Goal: Task Accomplishment & Management: Use online tool/utility

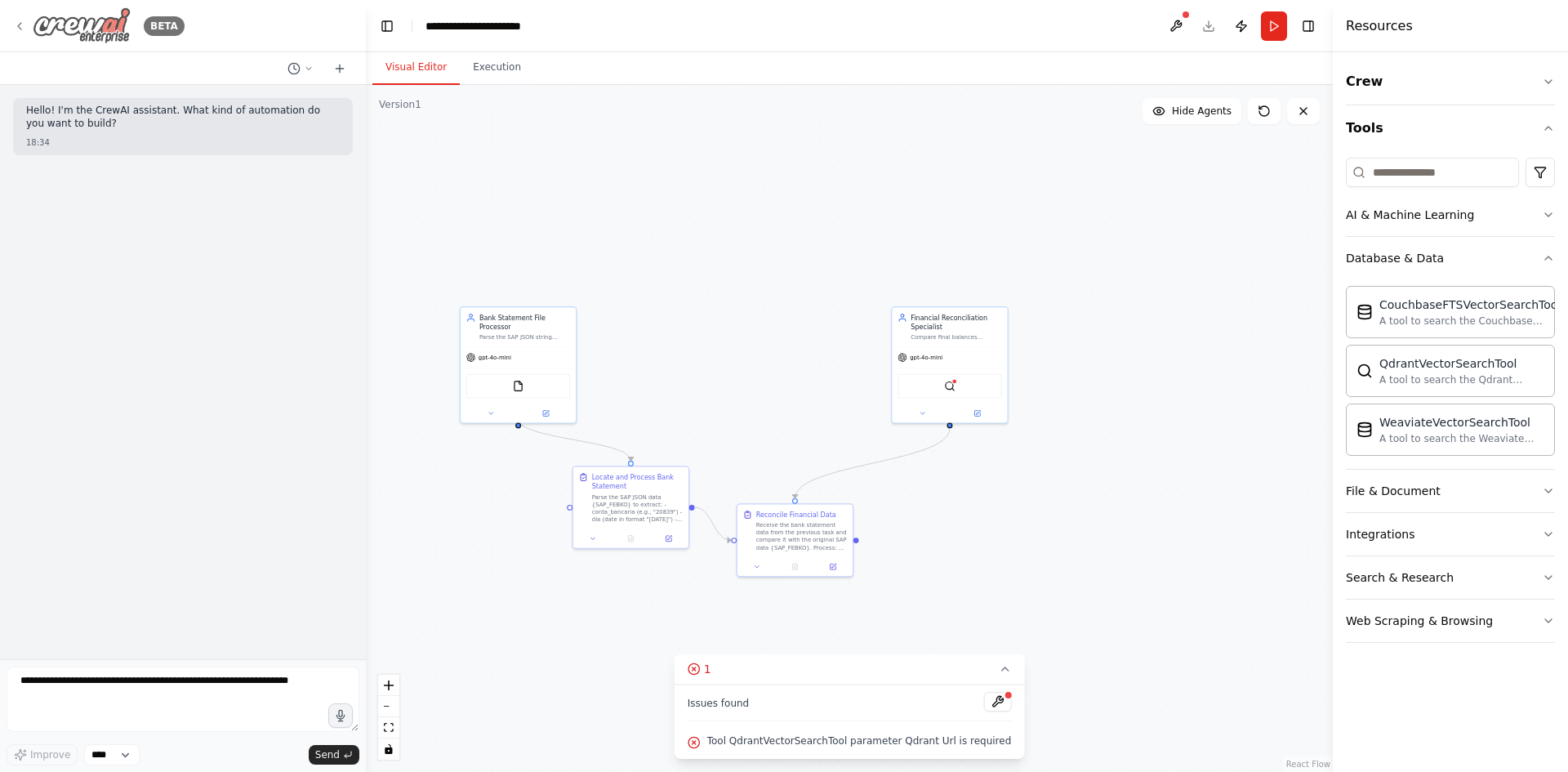
click at [16, 10] on div "BETA" at bounding box center [99, 26] width 172 height 37
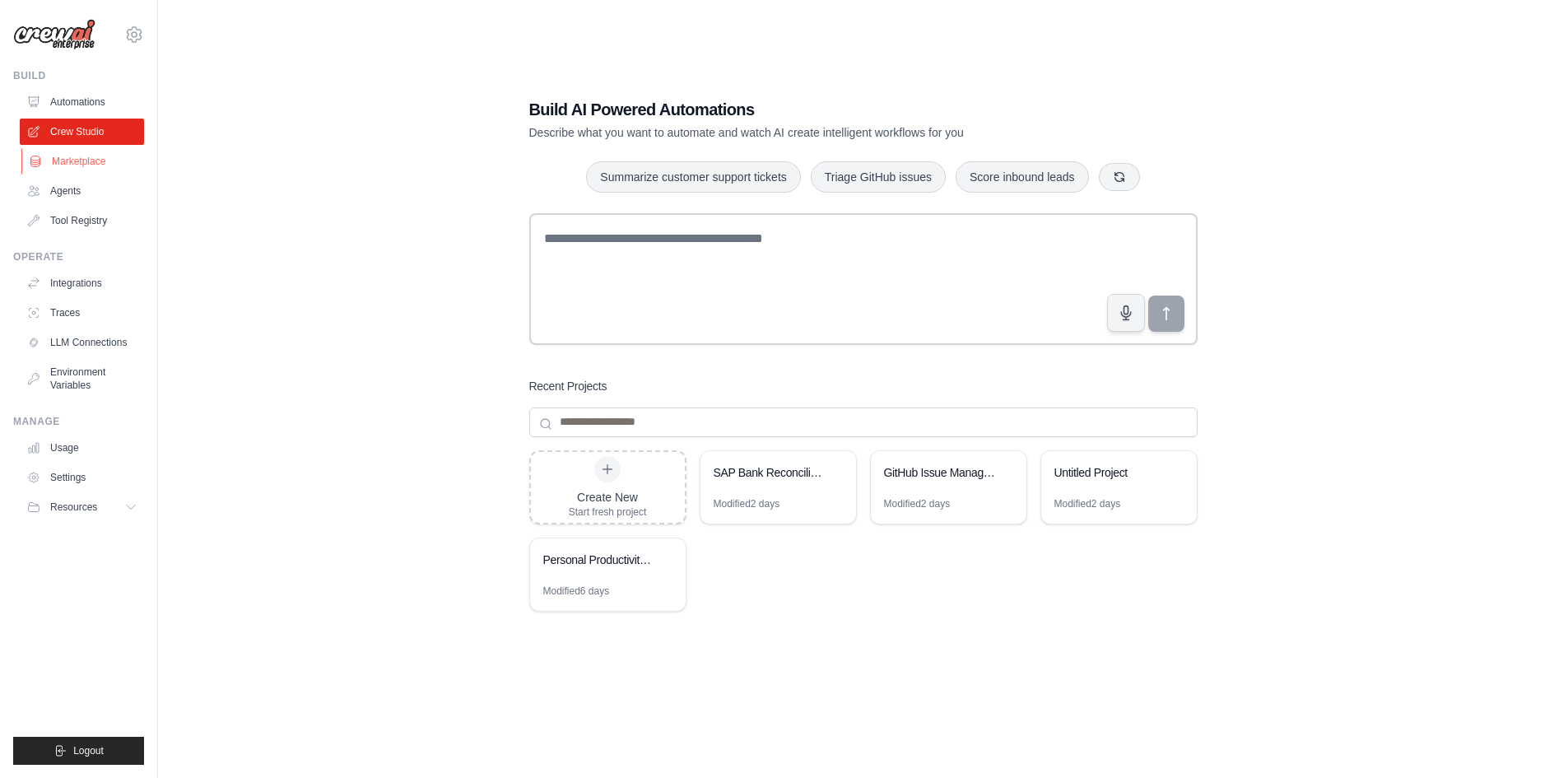
click at [94, 162] on link "Marketplace" at bounding box center [83, 161] width 124 height 27
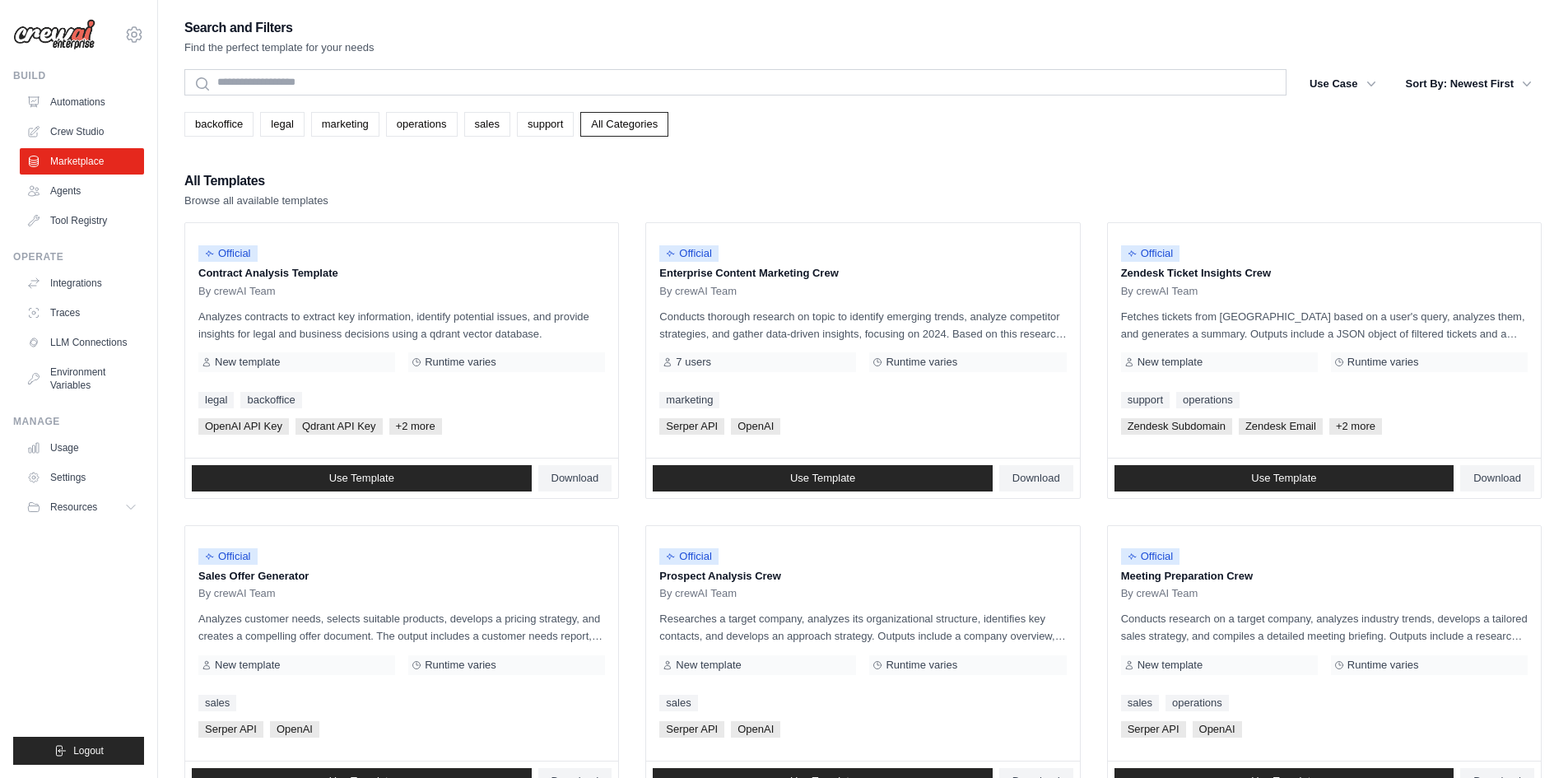
click at [712, 187] on div "All Templates Browse all available templates" at bounding box center [863, 189] width 1357 height 39
click at [100, 133] on link "Crew Studio" at bounding box center [83, 131] width 124 height 27
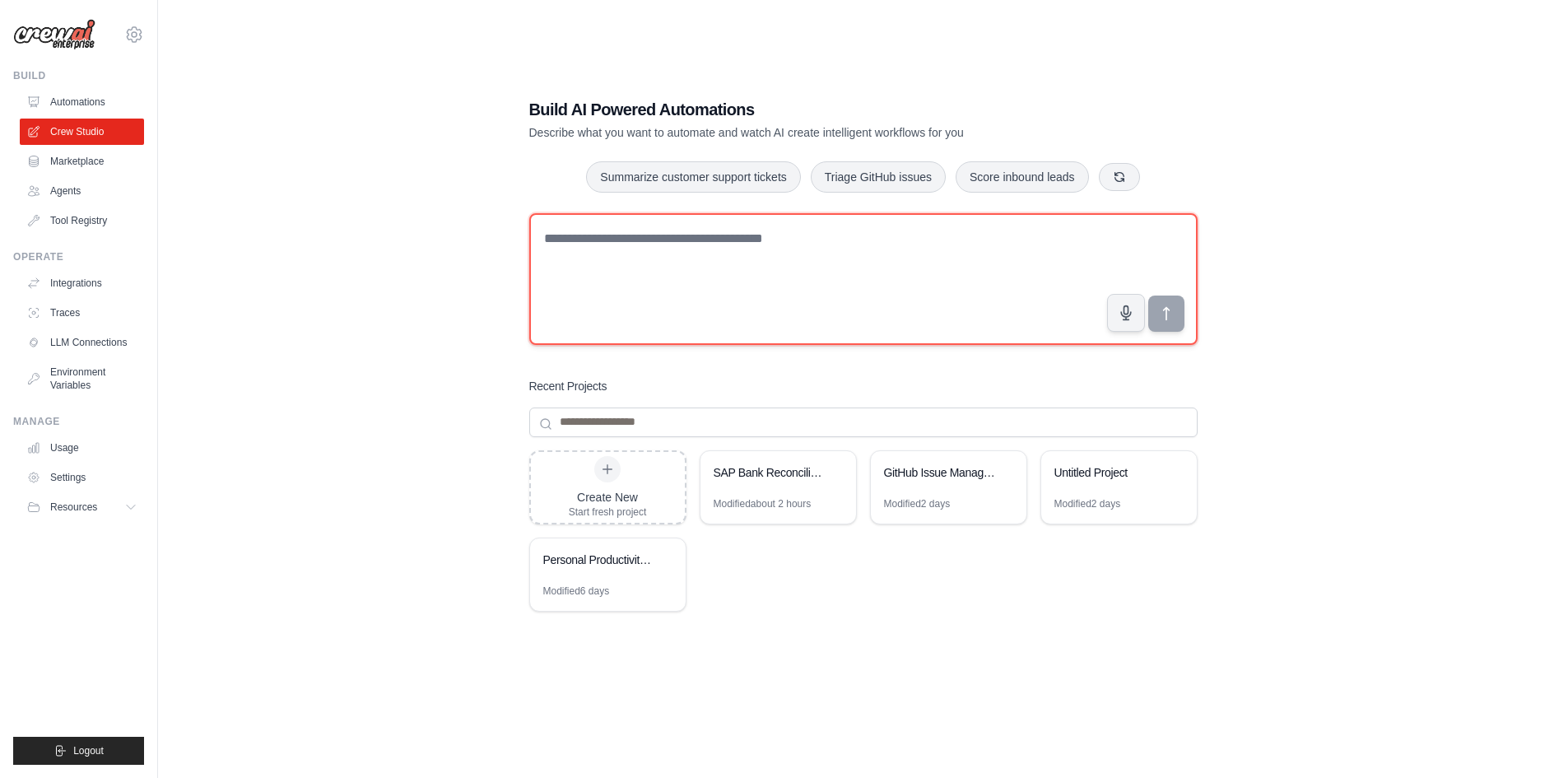
click at [863, 222] on textarea at bounding box center [864, 279] width 668 height 132
click at [793, 248] on textarea at bounding box center [864, 279] width 668 height 132
click at [866, 297] on textarea at bounding box center [864, 279] width 668 height 132
click at [791, 284] on textarea at bounding box center [864, 279] width 668 height 132
paste textarea "**********"
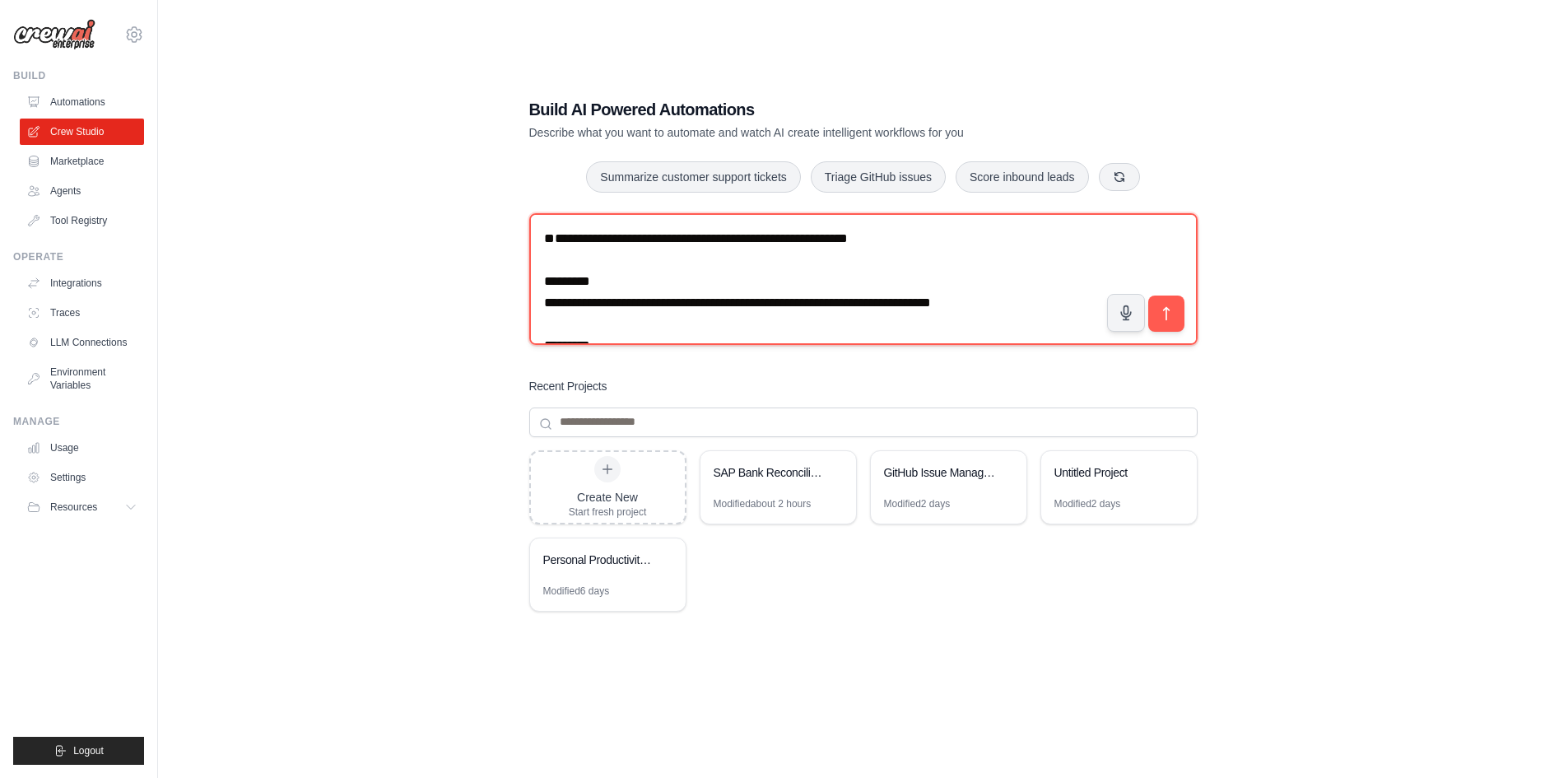
scroll to position [1722, 0]
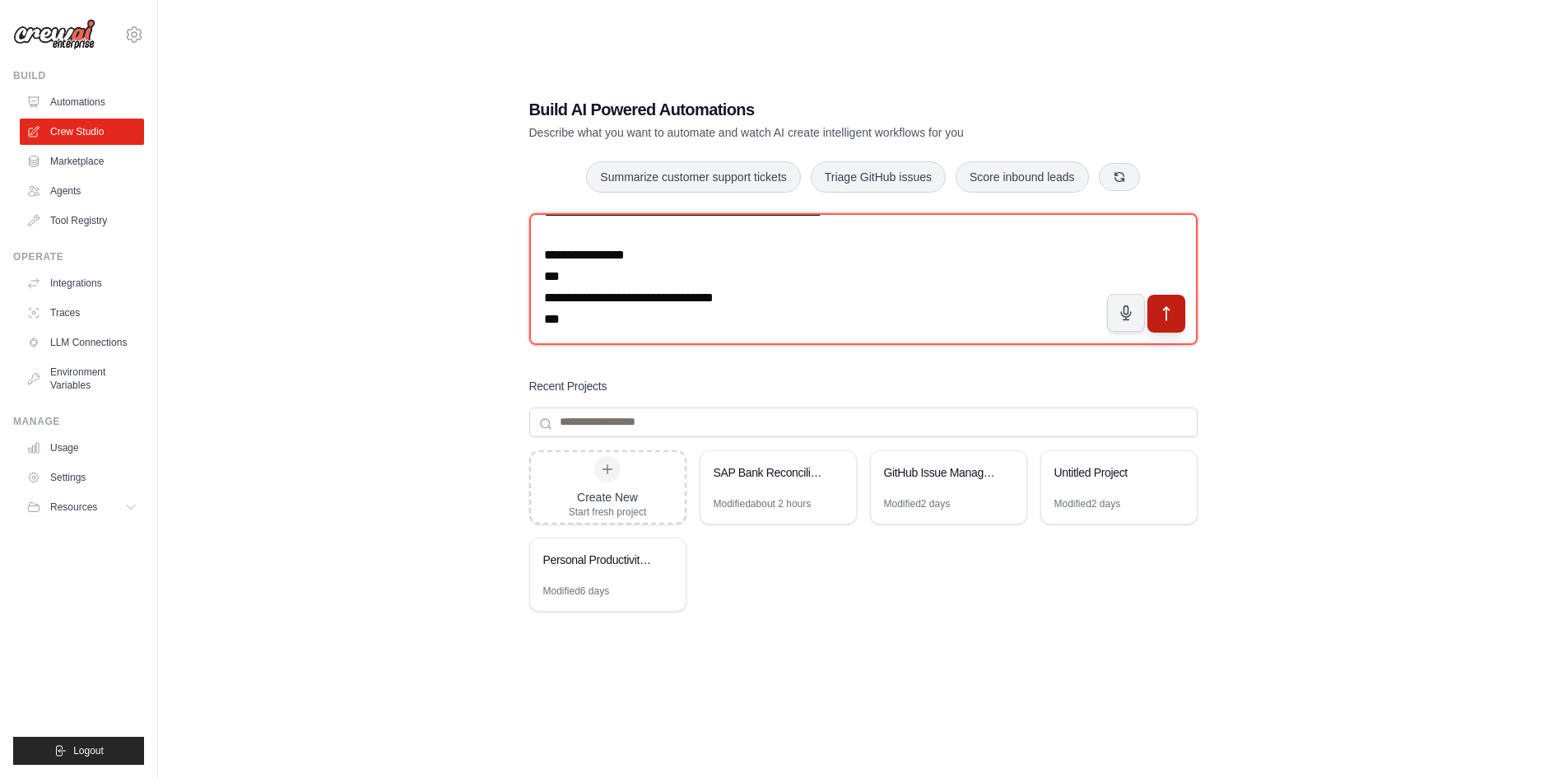
type textarea "**********"
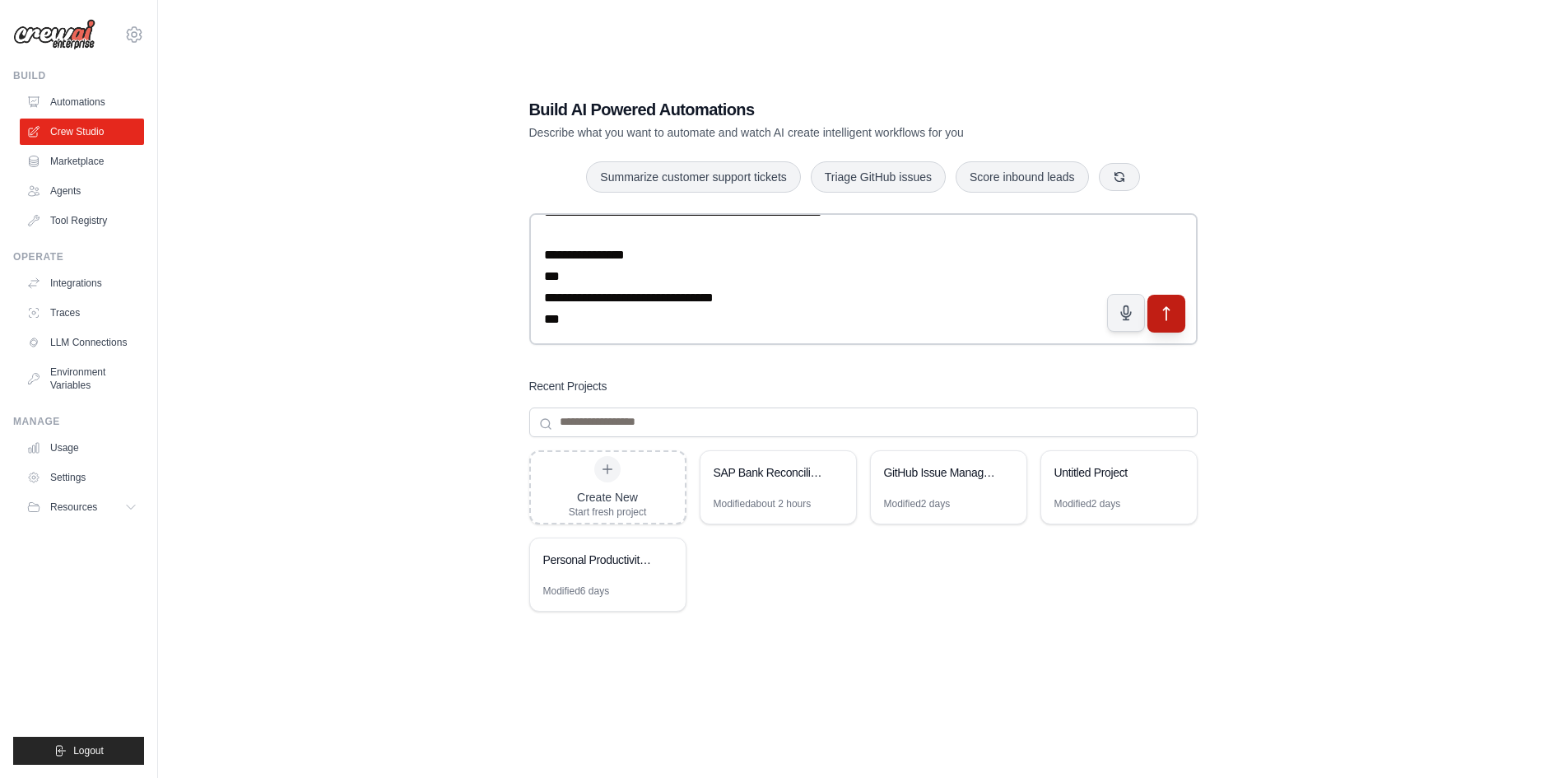
click at [1170, 314] on icon "submit" at bounding box center [1166, 313] width 17 height 17
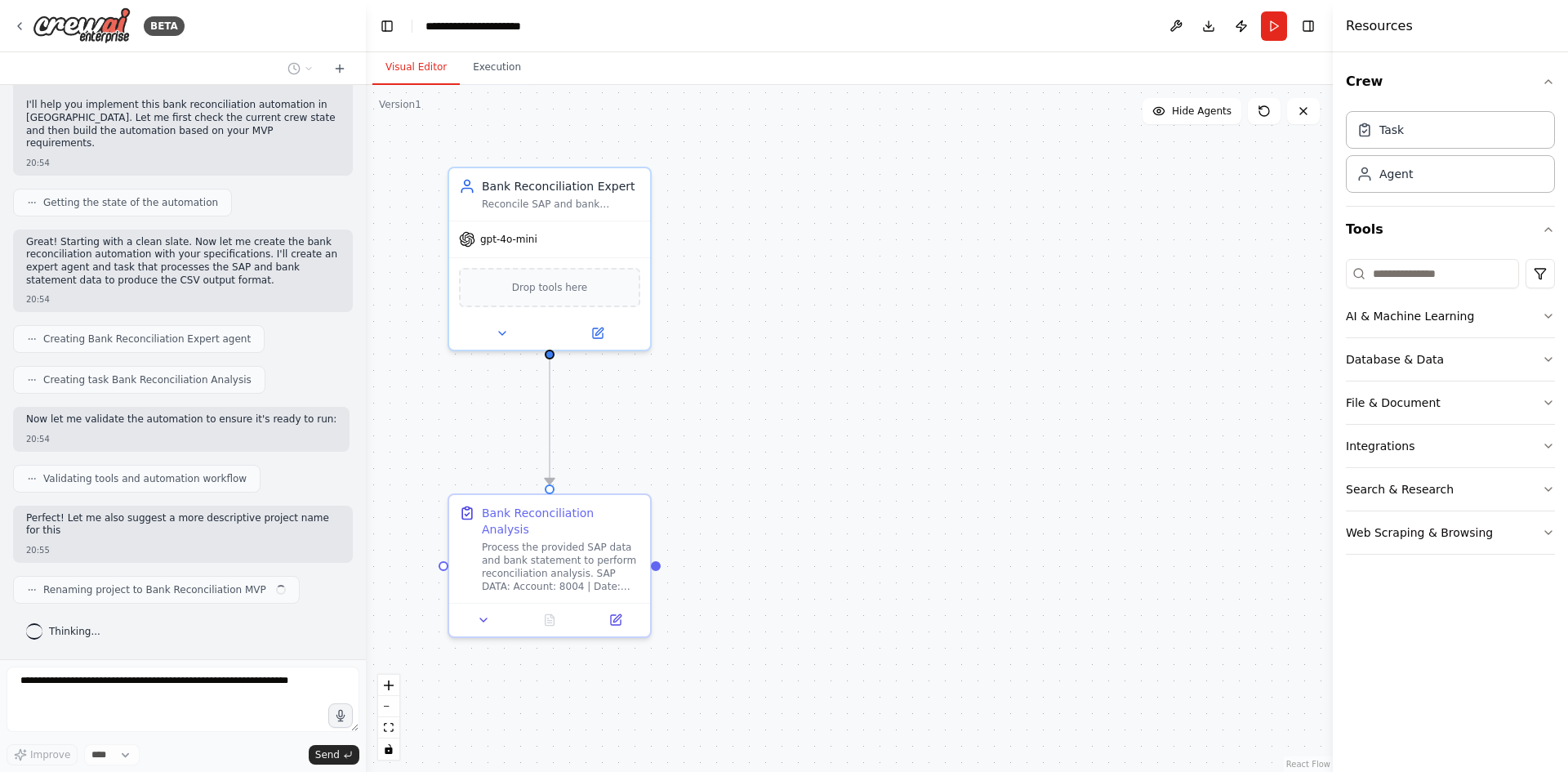
scroll to position [1018, 0]
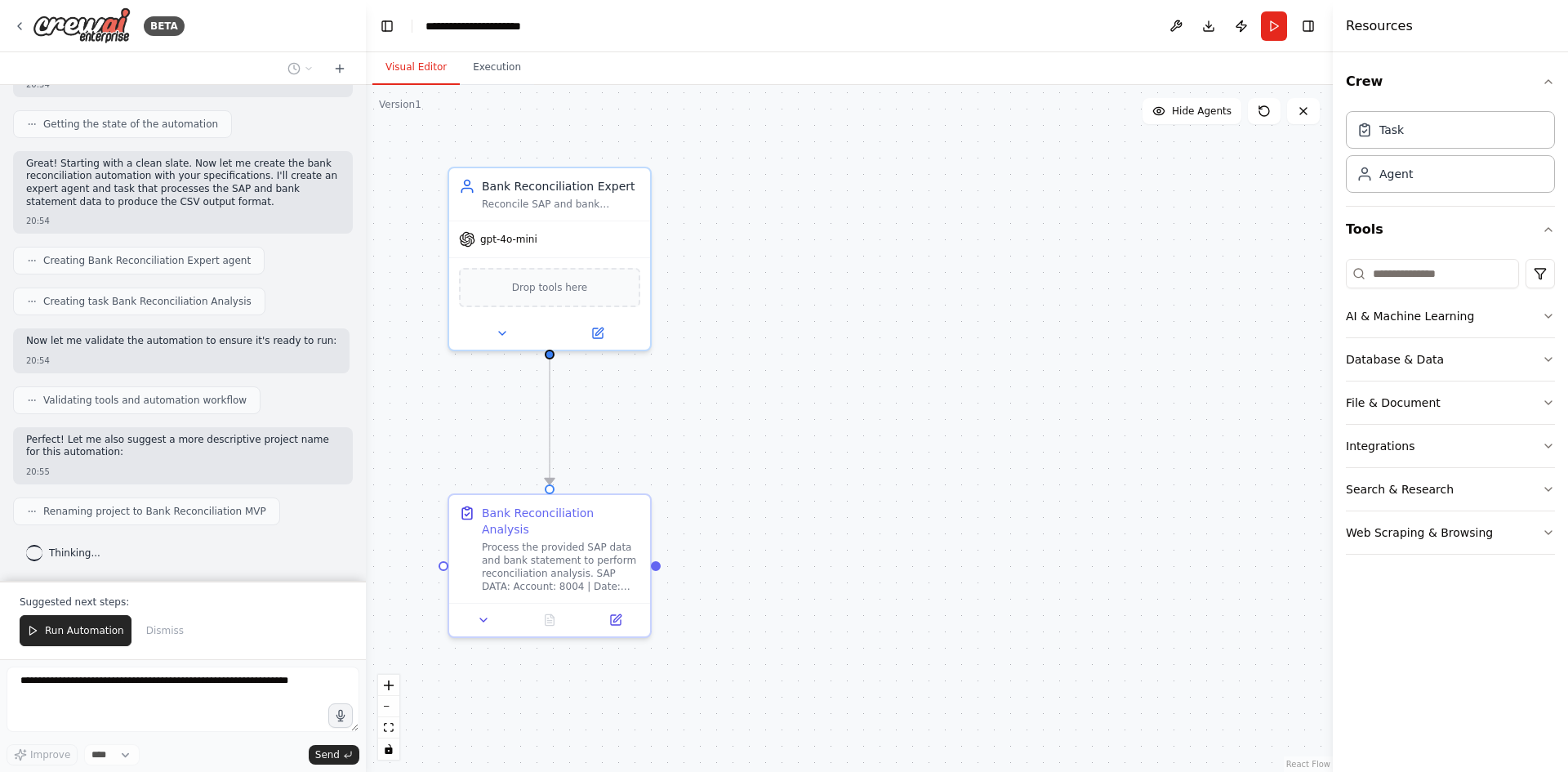
click at [764, 371] on div ".deletable-edge-delete-btn { width: 20px; height: 20px; border: 0px solid #ffff…" at bounding box center [849, 429] width 967 height 687
click at [720, 530] on div ".deletable-edge-delete-btn { width: 20px; height: 20px; border: 0px solid #ffff…" at bounding box center [849, 429] width 967 height 687
click at [617, 558] on div "Process the provided SAP data and bank statement to perform reconciliation anal…" at bounding box center [561, 563] width 158 height 52
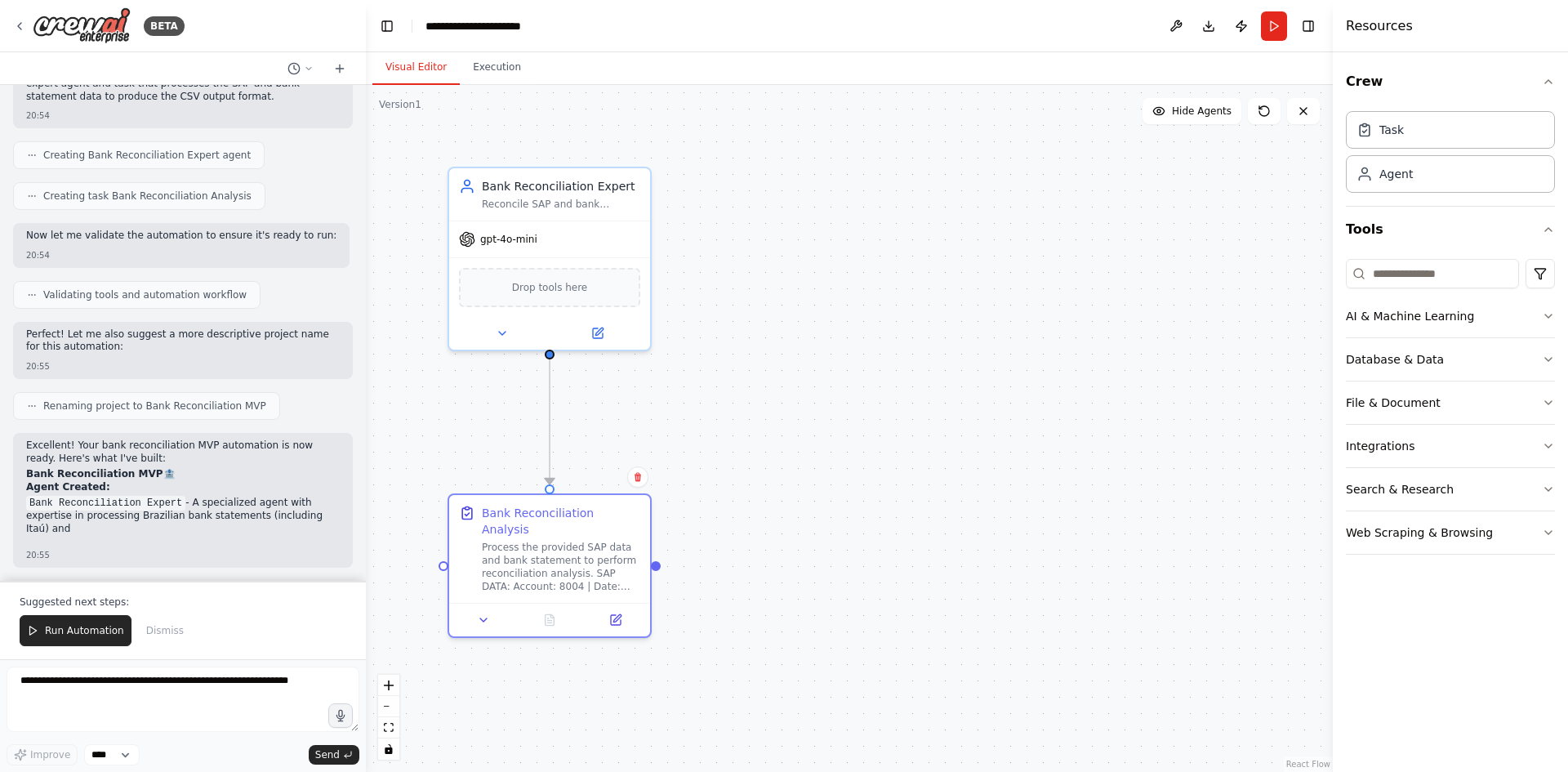
click at [756, 489] on div ".deletable-edge-delete-btn { width: 20px; height: 20px; border: 0px solid #ffff…" at bounding box center [849, 429] width 967 height 687
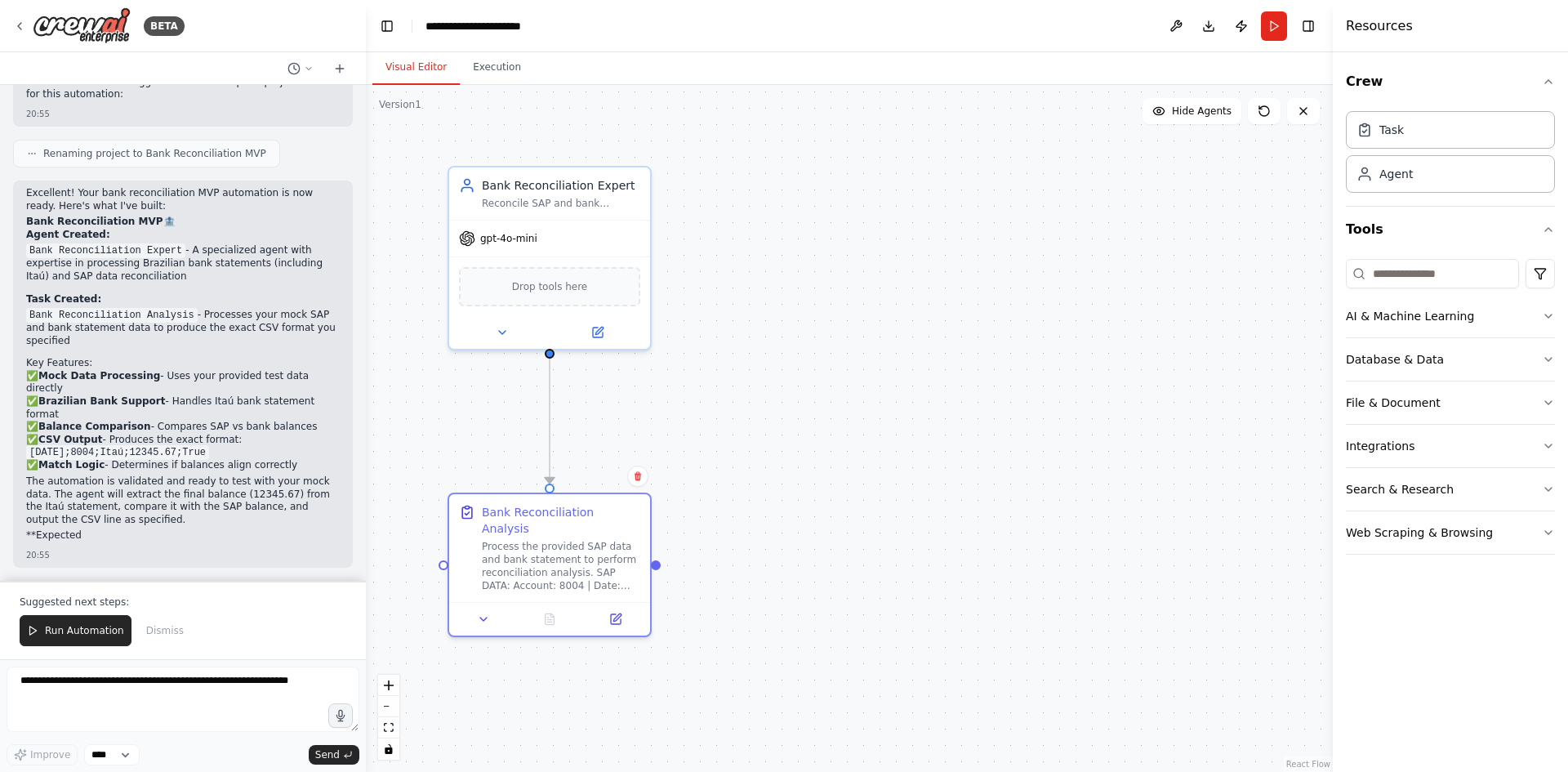
scroll to position [1433, 0]
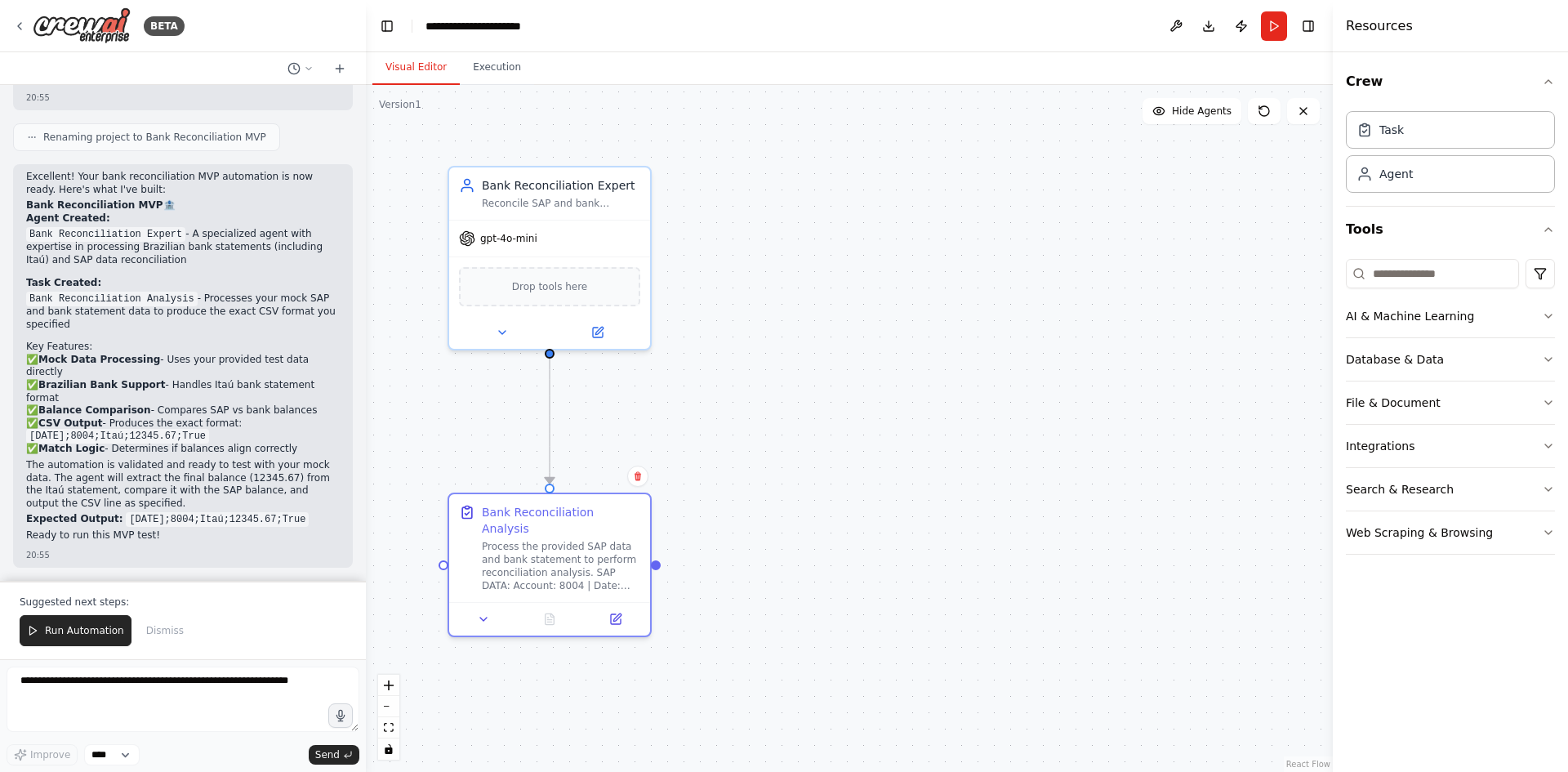
click at [747, 489] on div ".deletable-edge-delete-btn { width: 20px; height: 20px; border: 0px solid #ffff…" at bounding box center [849, 429] width 967 height 687
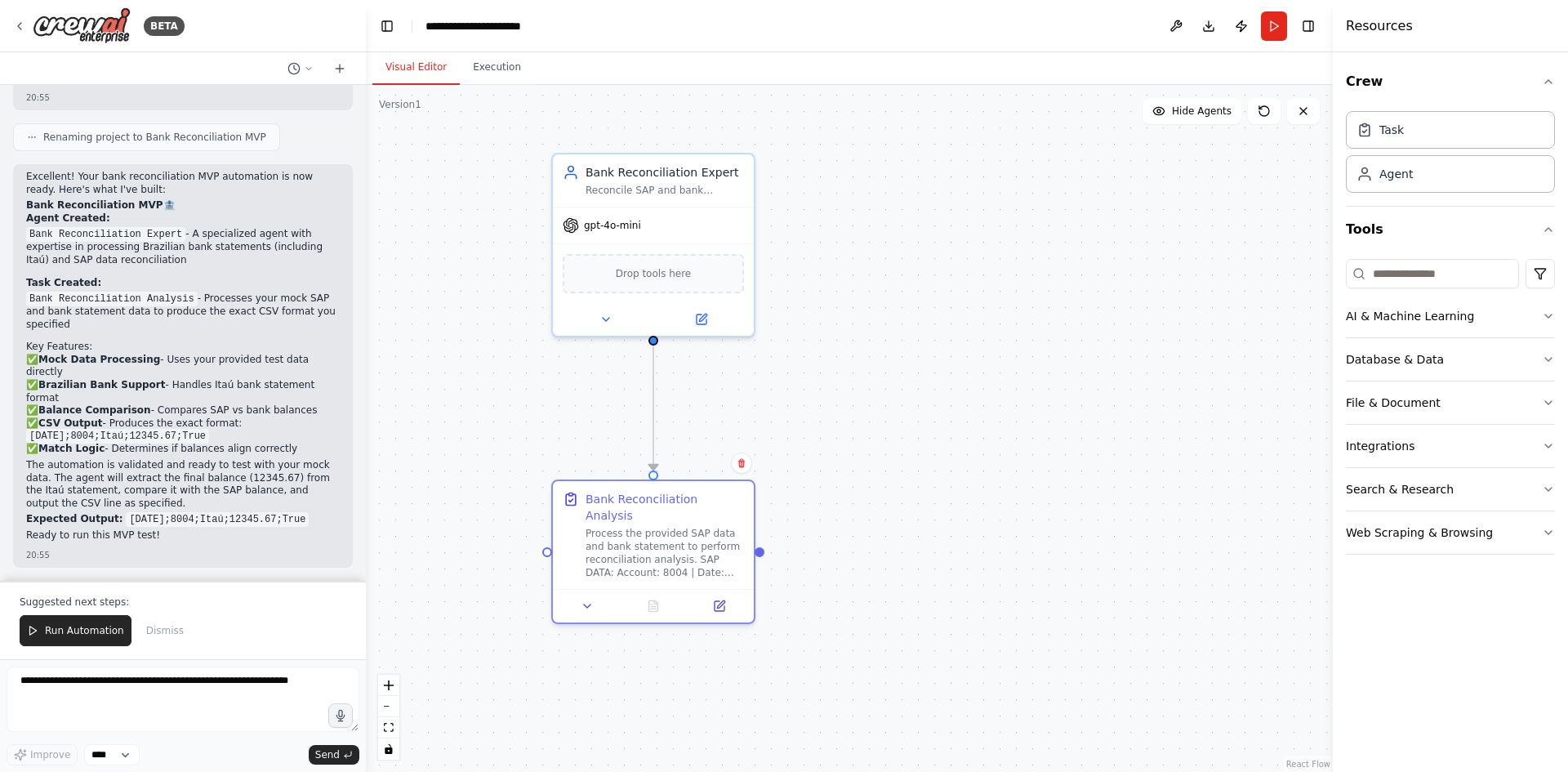
drag, startPoint x: 745, startPoint y: 489, endPoint x: 849, endPoint y: 476, distance: 104.8
click at [849, 476] on div ".deletable-edge-delete-btn { width: 20px; height: 20px; border: 0px solid #ffff…" at bounding box center [849, 429] width 967 height 687
click at [96, 620] on button "Run Automation" at bounding box center [76, 630] width 112 height 31
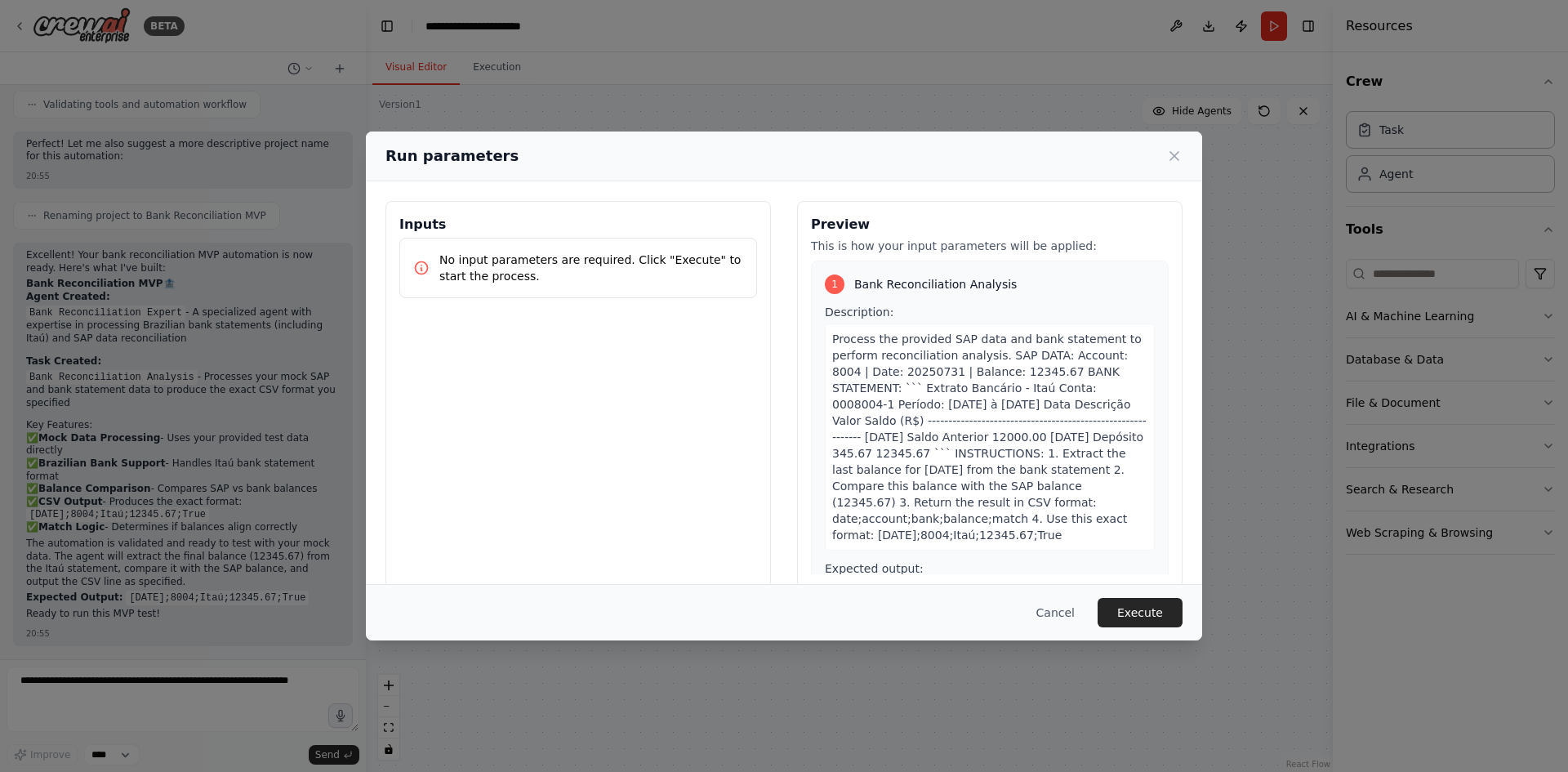
click at [548, 428] on div "Inputs No input parameters are required. Click "Execute" to start the process." at bounding box center [577, 394] width 385 height 387
click at [559, 260] on p "No input parameters are required. Click "Execute" to start the process." at bounding box center [591, 268] width 304 height 32
click at [997, 389] on span "Process the provided SAP data and bank statement to perform reconciliation anal…" at bounding box center [990, 437] width 315 height 209
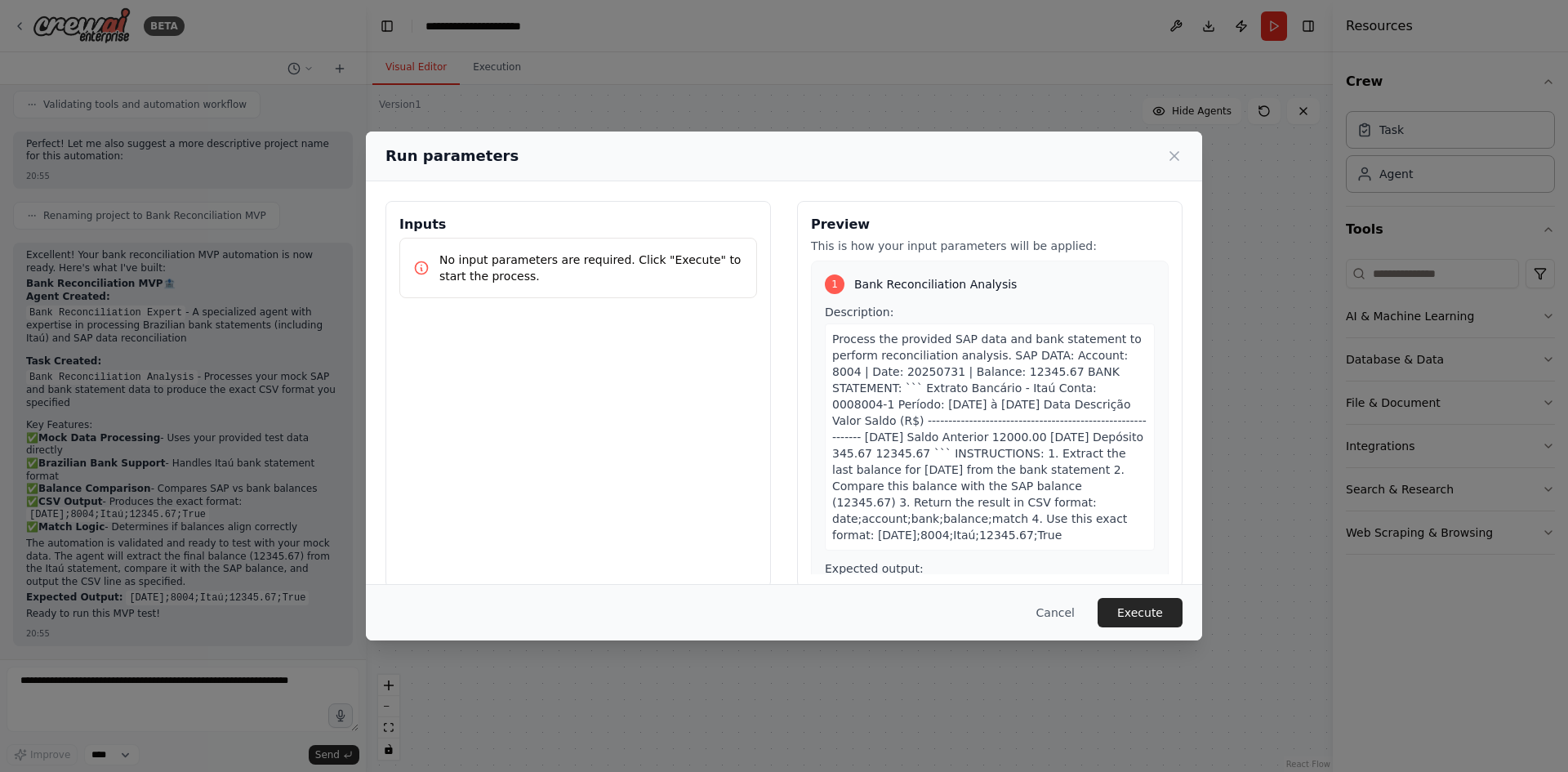
scroll to position [67, 0]
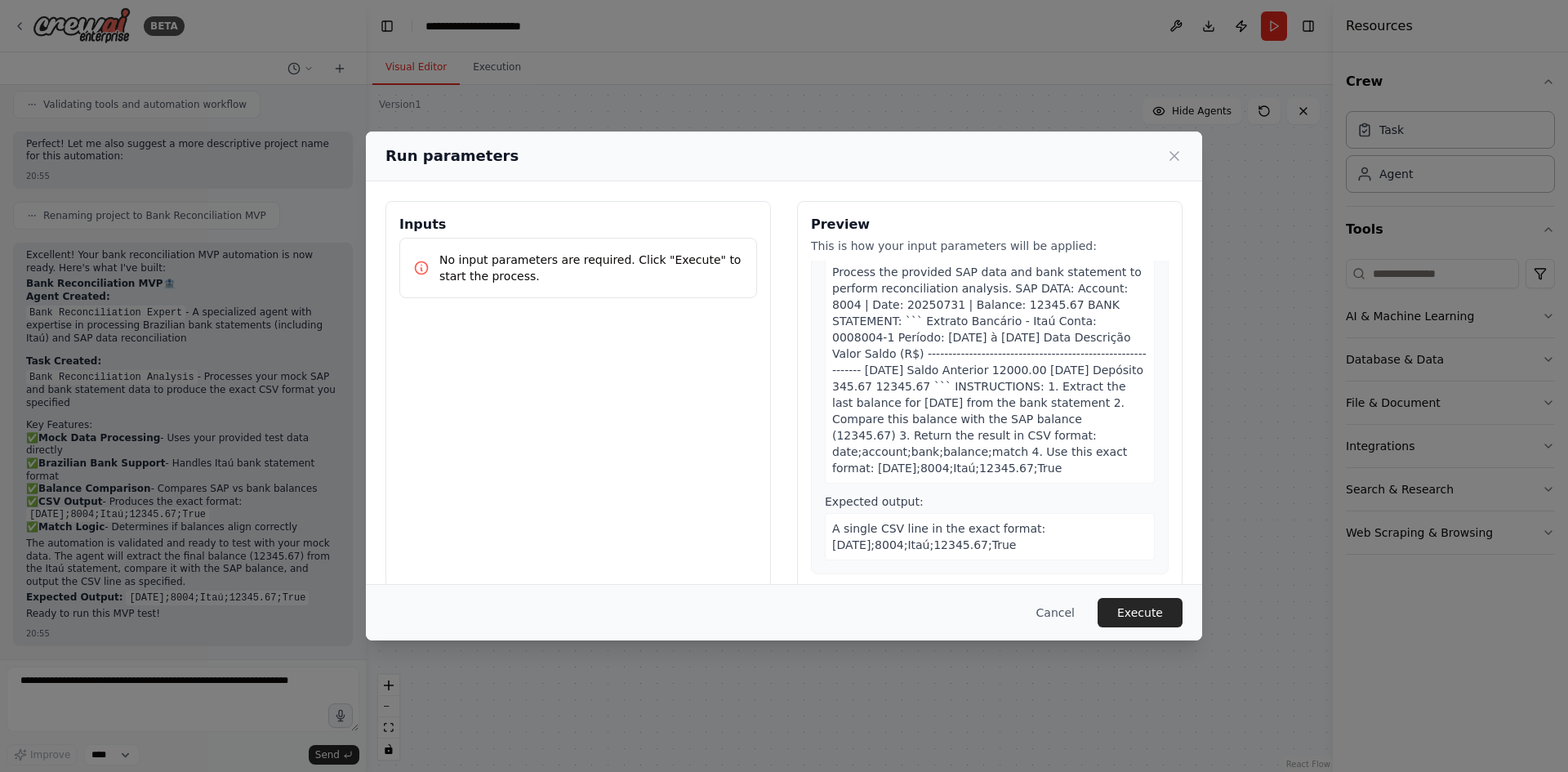
click at [1037, 542] on div "A single CSV line in the exact format: 2025-07-31;8004;Itaú;12345.67;True" at bounding box center [990, 536] width 330 height 48
click at [1150, 600] on button "Execute" at bounding box center [1140, 612] width 85 height 30
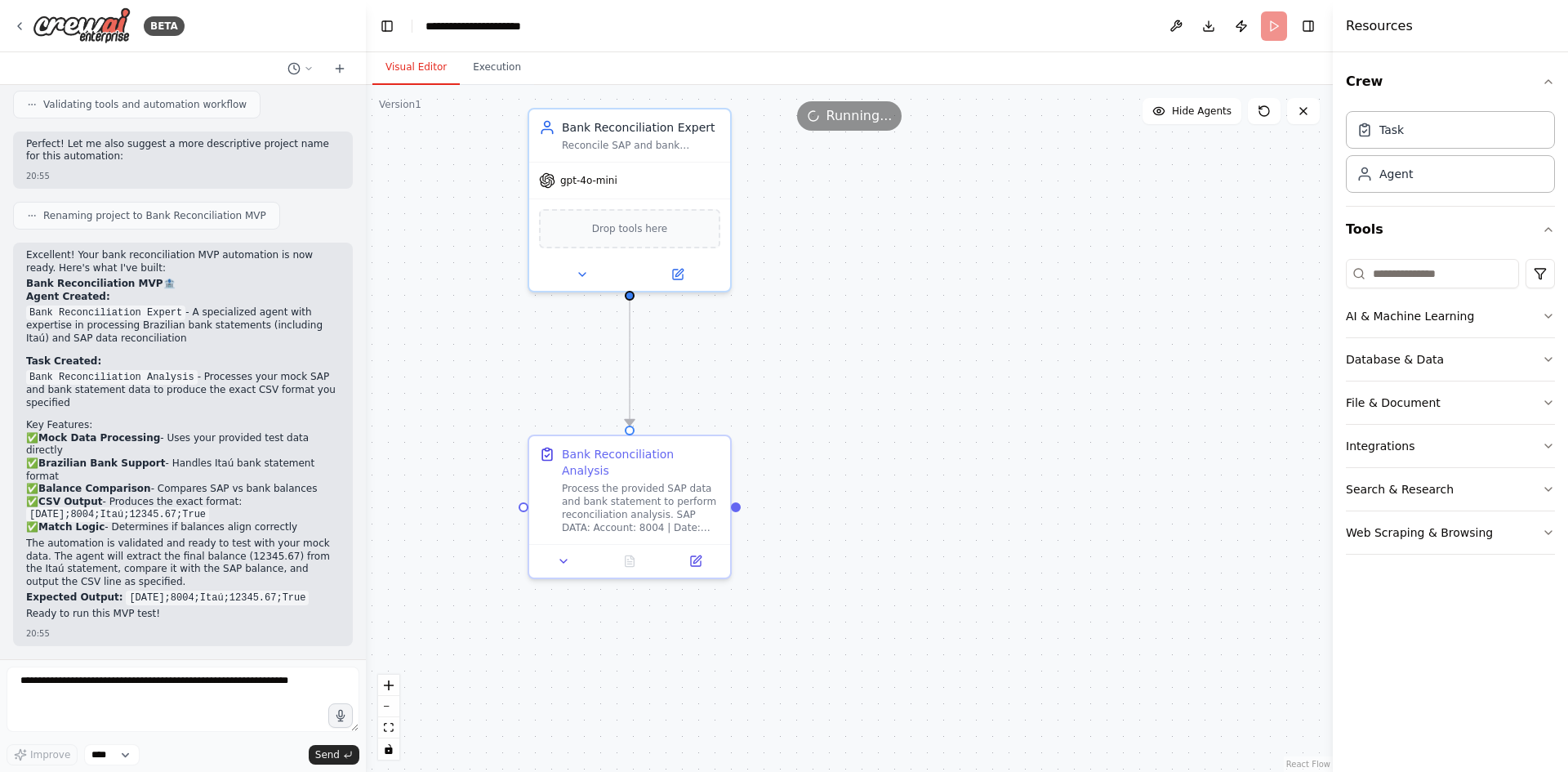
drag, startPoint x: 861, startPoint y: 506, endPoint x: 837, endPoint y: 459, distance: 52.8
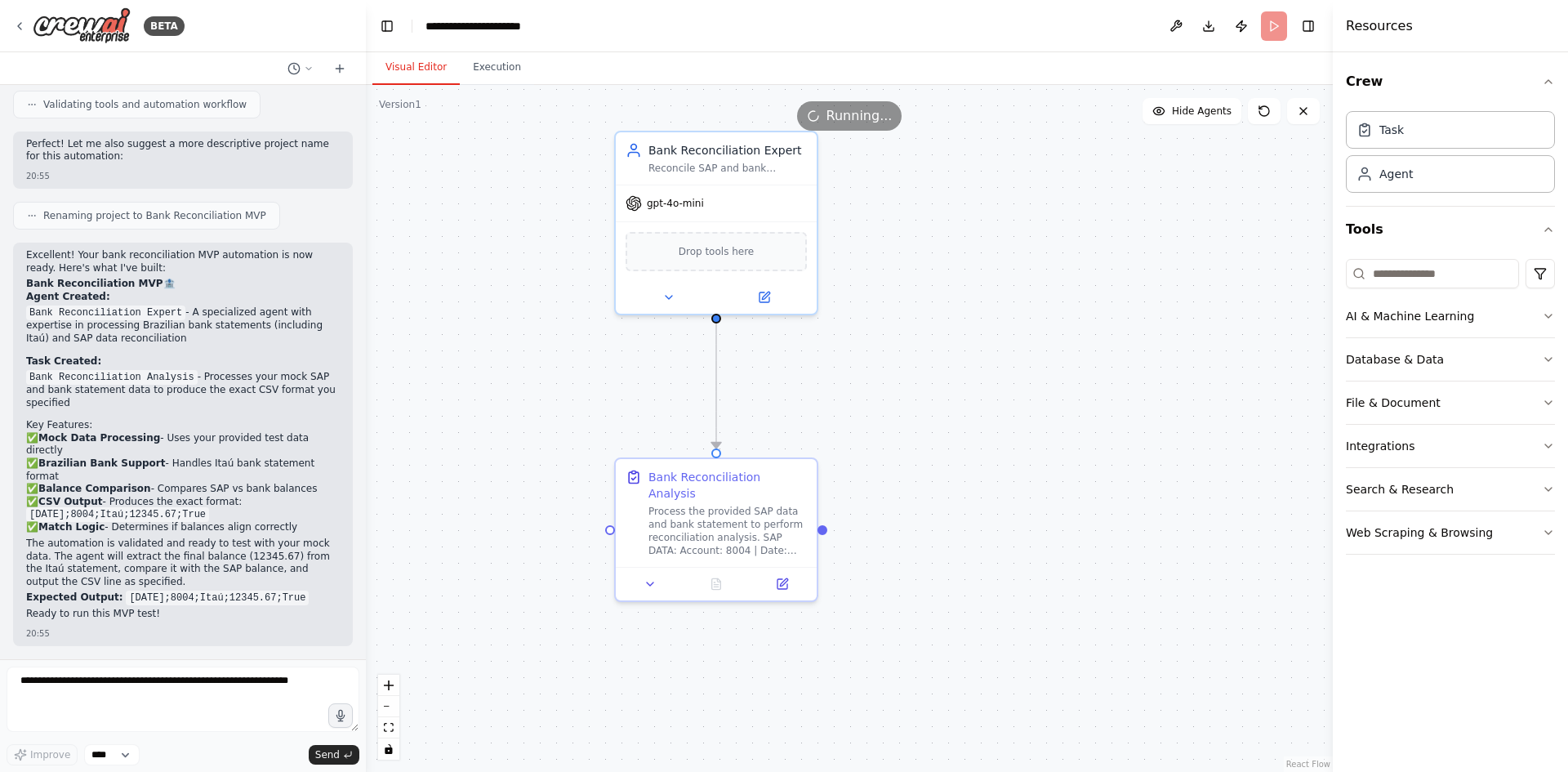
drag, startPoint x: 828, startPoint y: 460, endPoint x: 914, endPoint y: 484, distance: 89.3
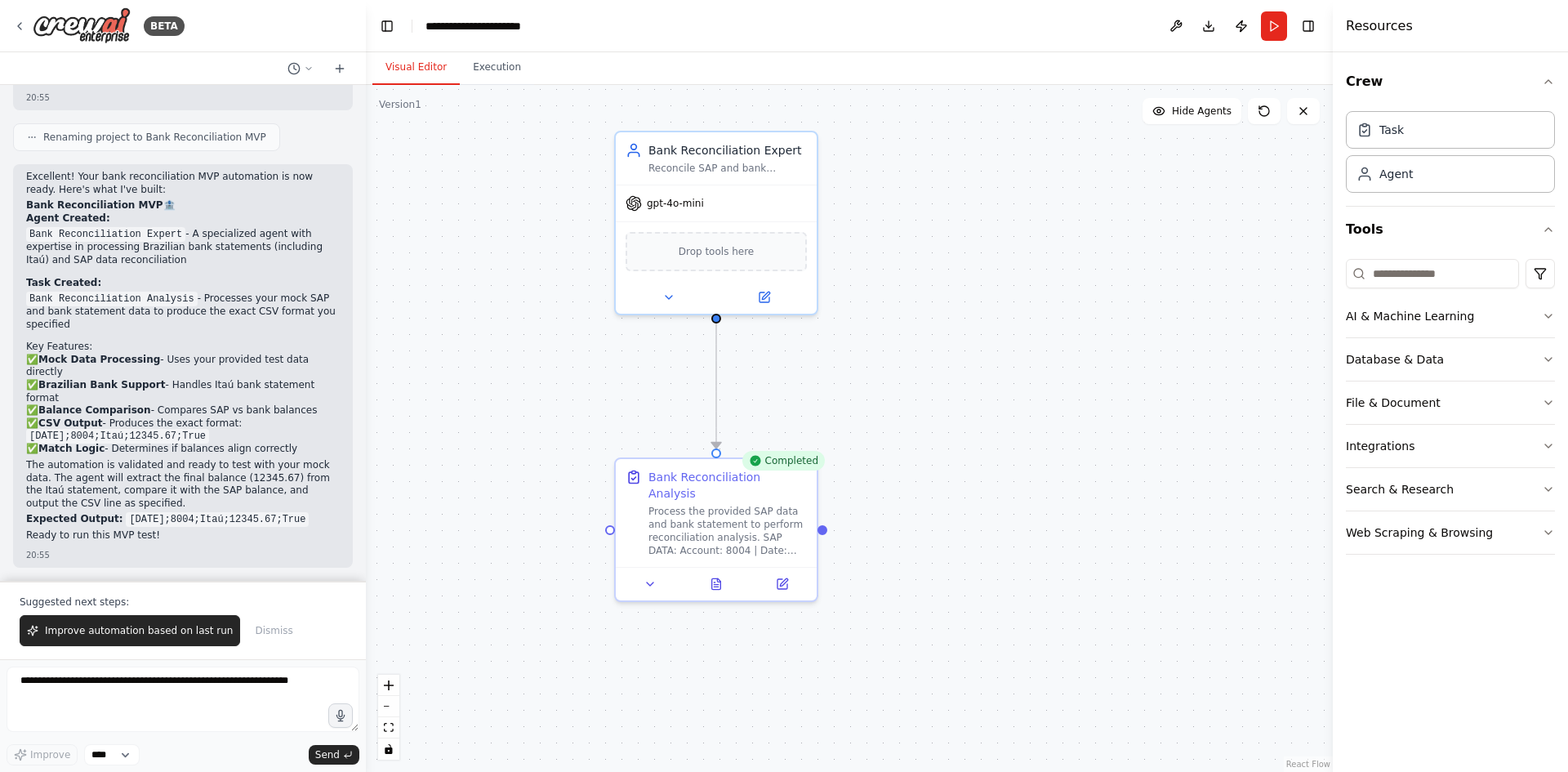
scroll to position [1433, 0]
click at [177, 638] on button "Improve automation based on last run" at bounding box center [129, 630] width 220 height 31
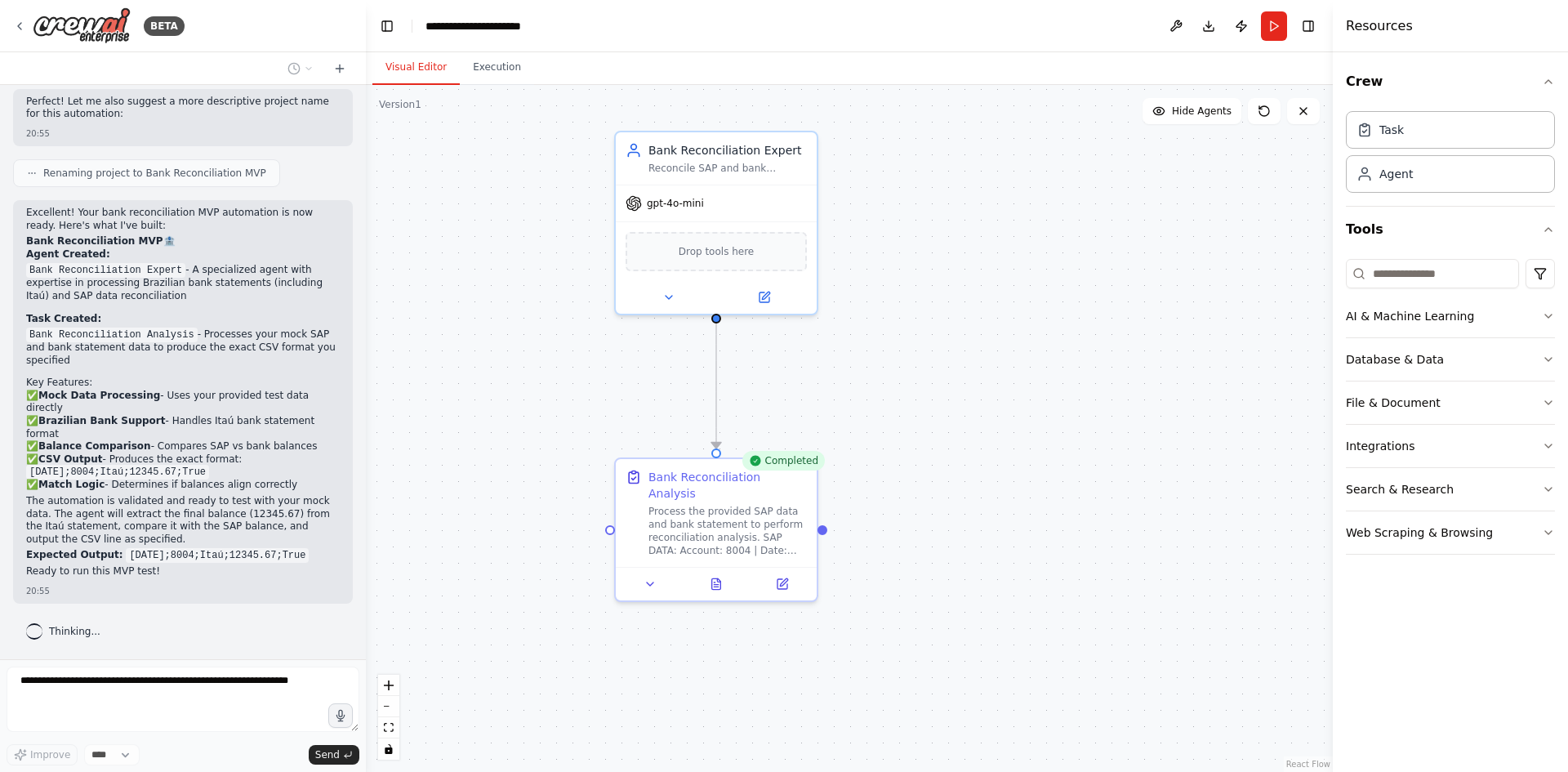
scroll to position [1397, 0]
click at [184, 553] on code "2025-07-31;8004;Itaú;12345.67;True" at bounding box center [217, 555] width 183 height 14
click at [241, 482] on p "✅ Mock Data Processing - Uses your provided test data directly ✅ Brazilian Bank…" at bounding box center [183, 440] width 314 height 102
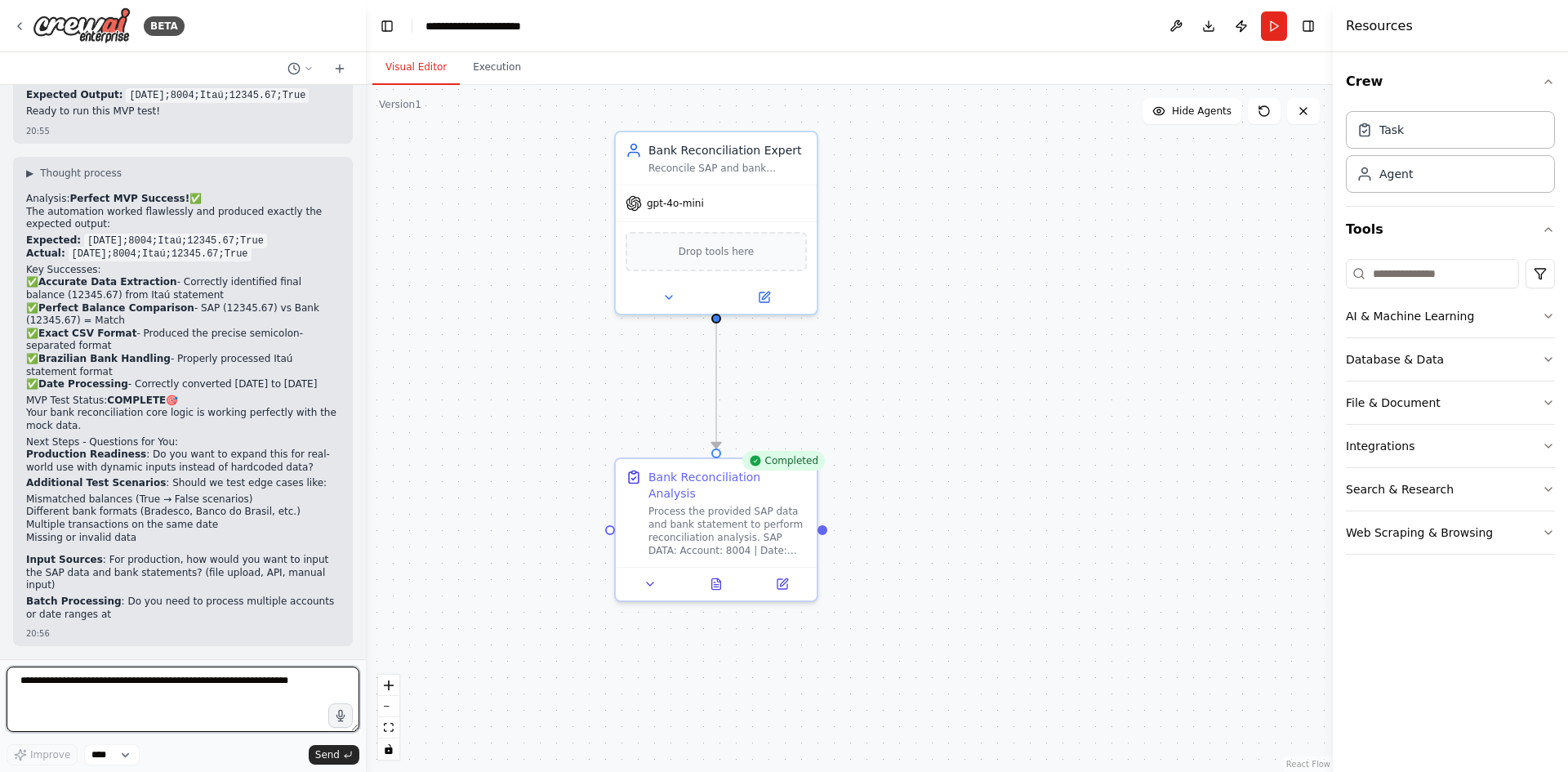
scroll to position [1859, 0]
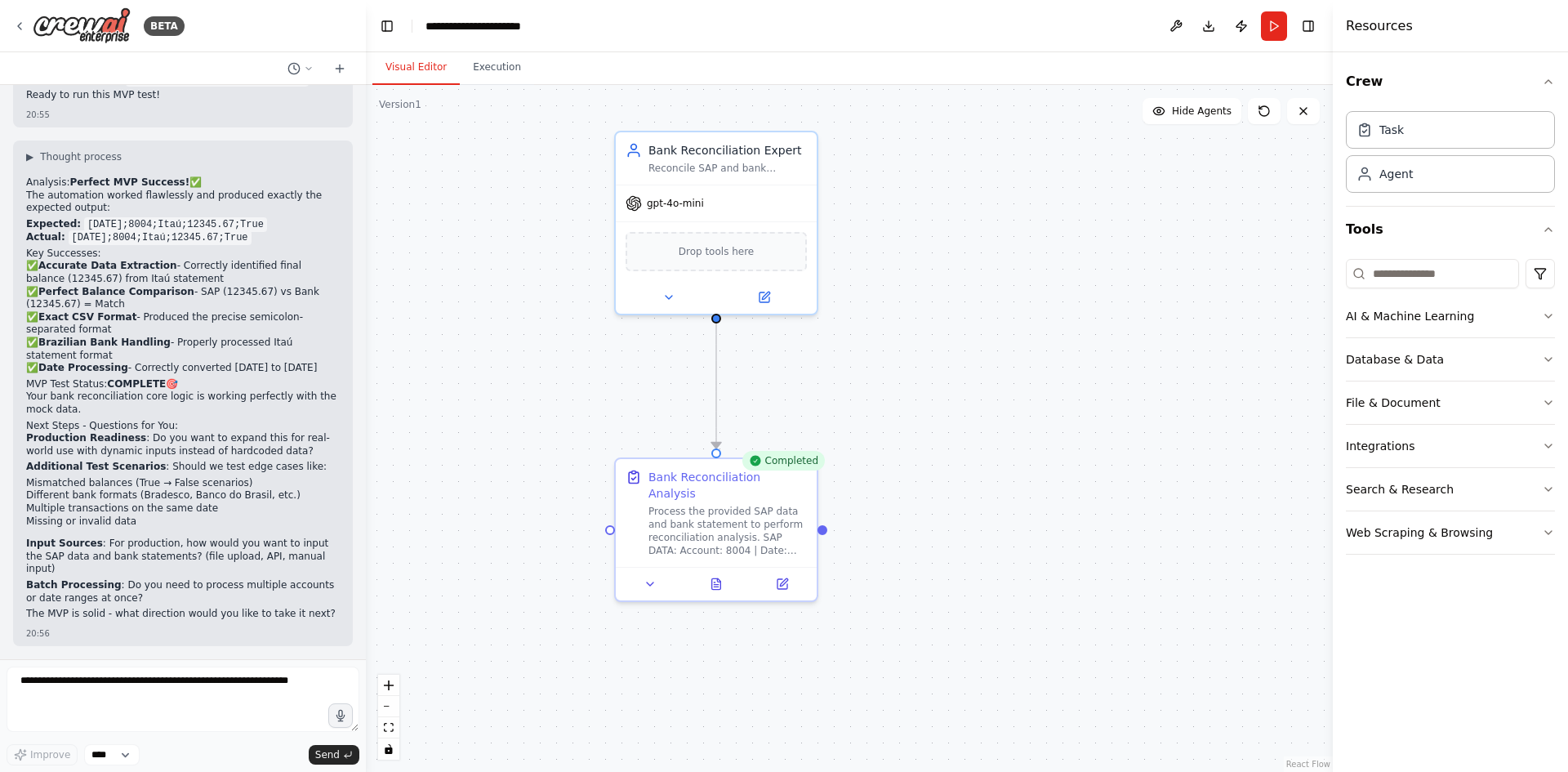
click at [201, 548] on ol "Production Readiness : Do you want to expand this for real-world use with dynam…" at bounding box center [183, 518] width 314 height 173
click at [687, 536] on div "Process the provided SAP data and bank statement to perform reconciliation anal…" at bounding box center [728, 527] width 158 height 52
click at [540, 549] on div ".deletable-edge-delete-btn { width: 20px; height: 20px; border: 0px solid #ffff…" at bounding box center [849, 429] width 967 height 687
click at [1215, 28] on button "Download" at bounding box center [1208, 26] width 26 height 30
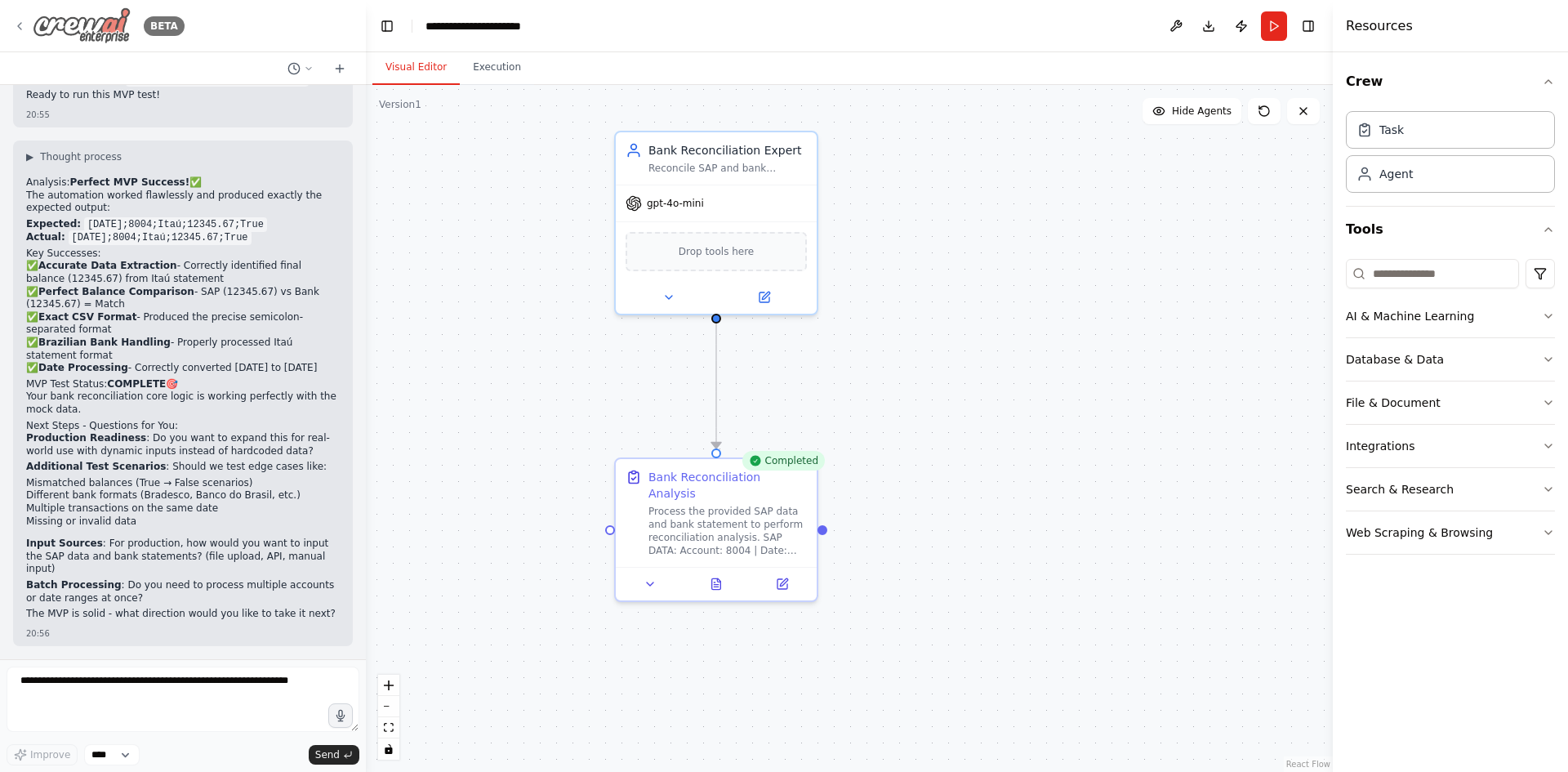
click at [14, 20] on icon at bounding box center [19, 26] width 13 height 13
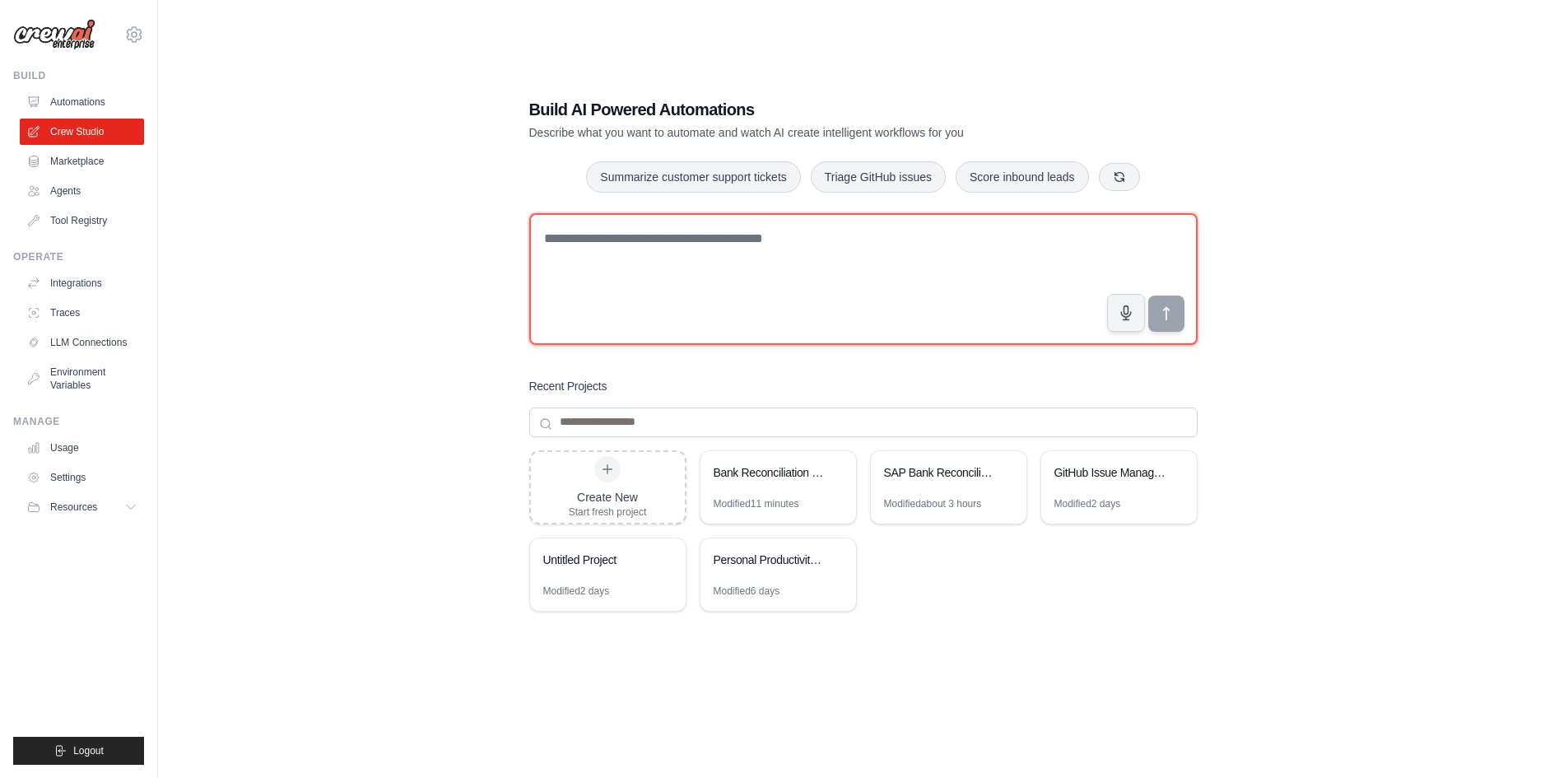
click at [679, 242] on textarea at bounding box center [864, 279] width 668 height 132
paste textarea "**********"
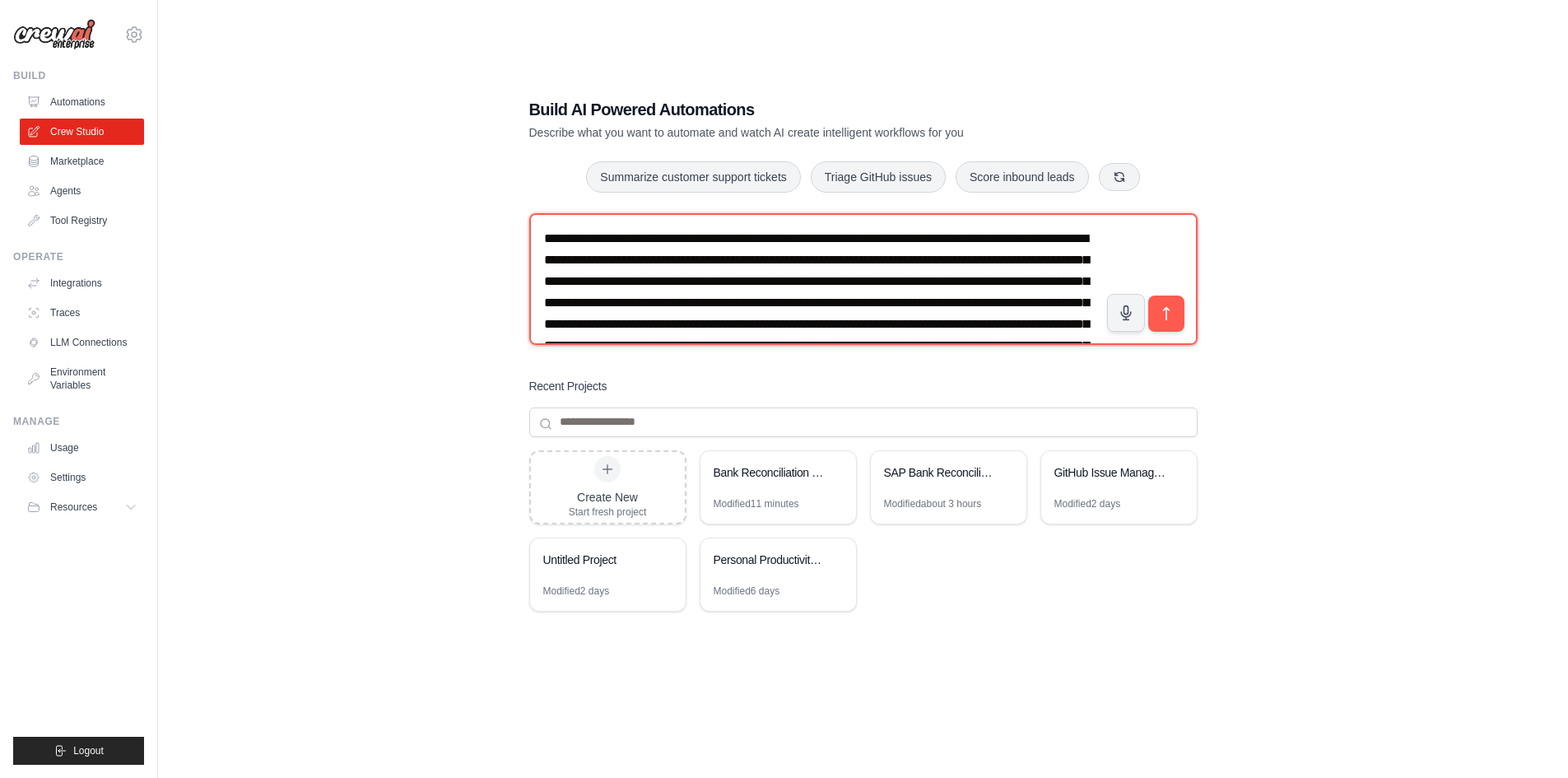
scroll to position [1015, 0]
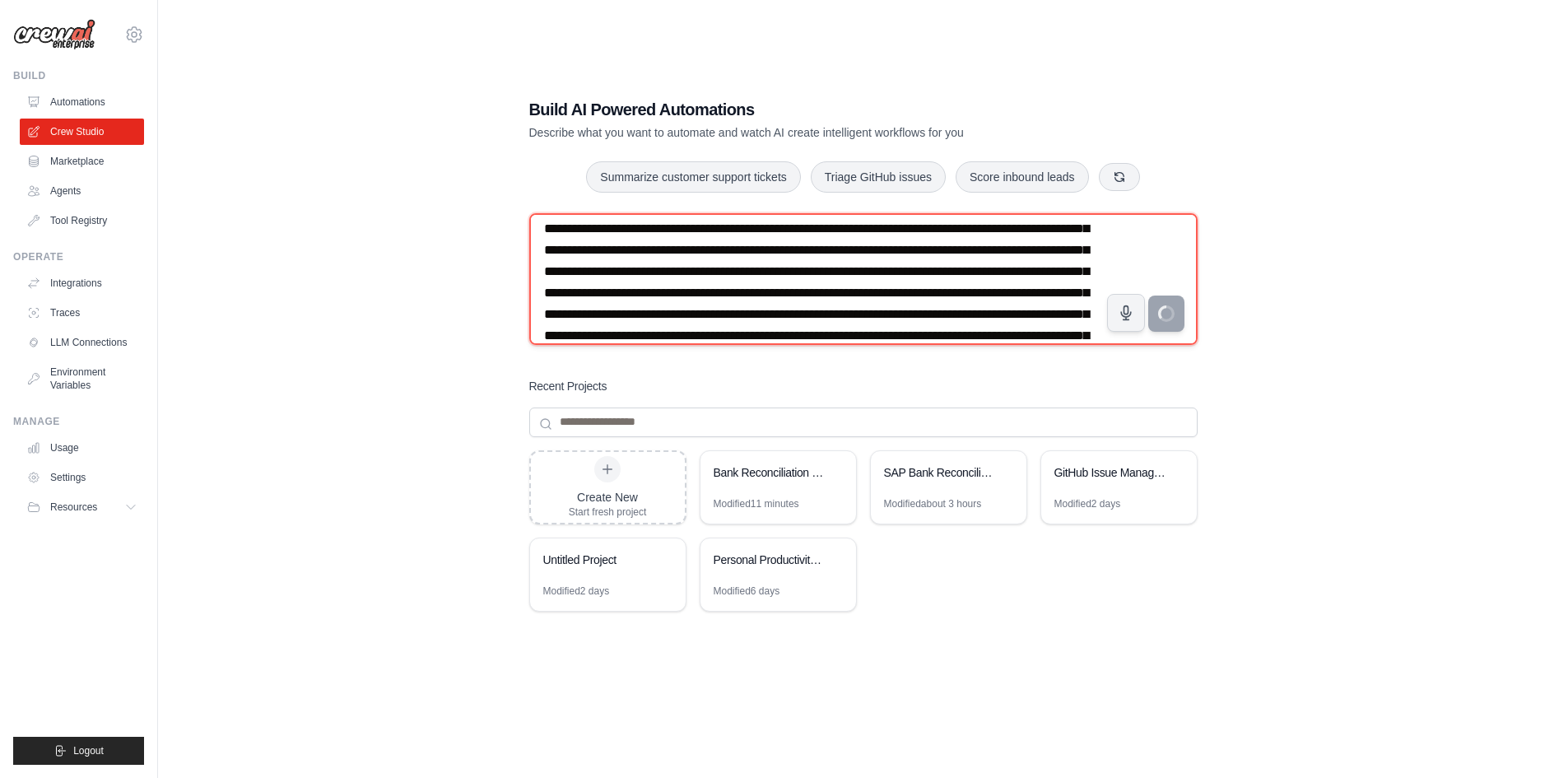
type textarea "**********"
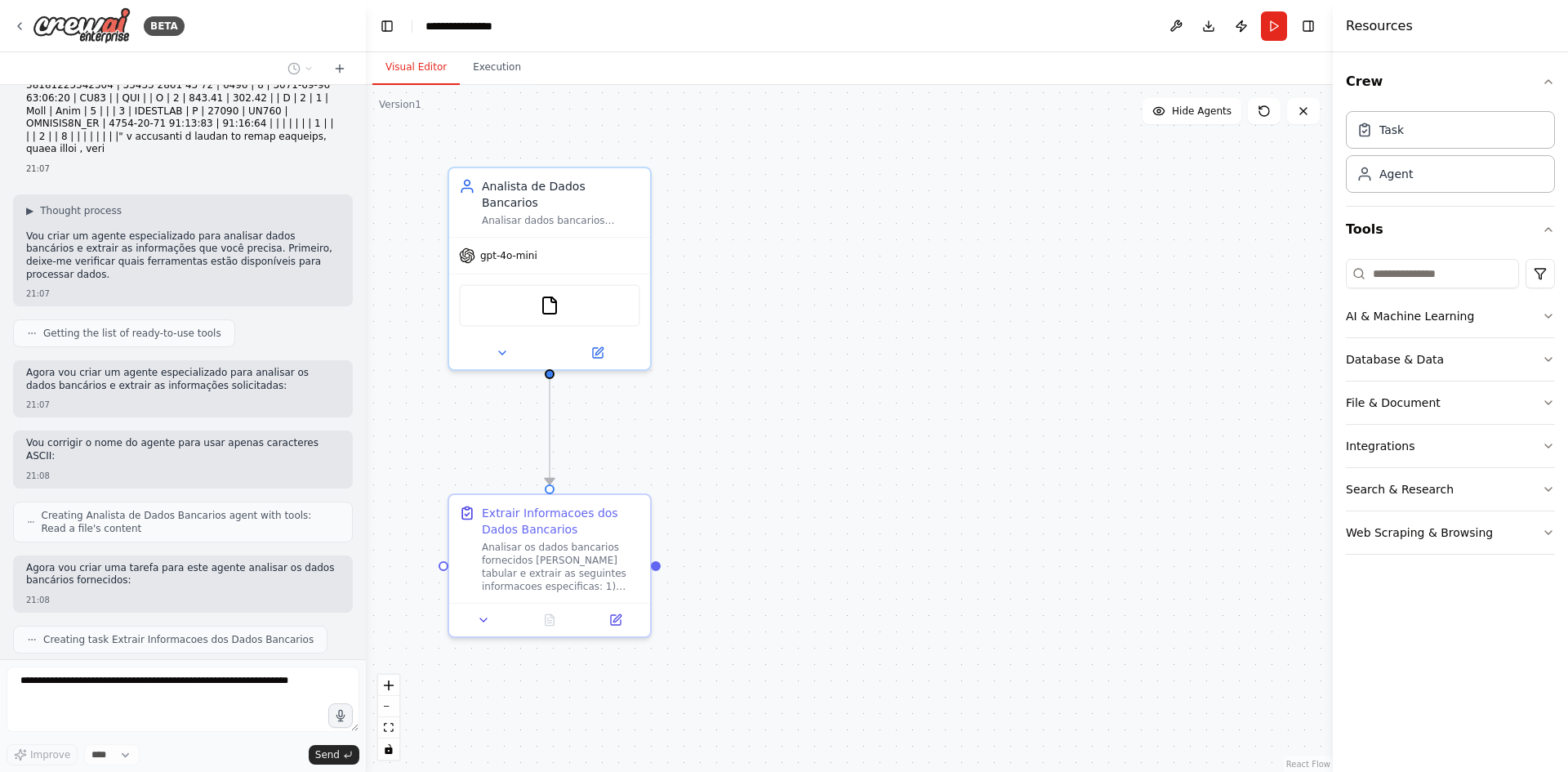
scroll to position [694, 0]
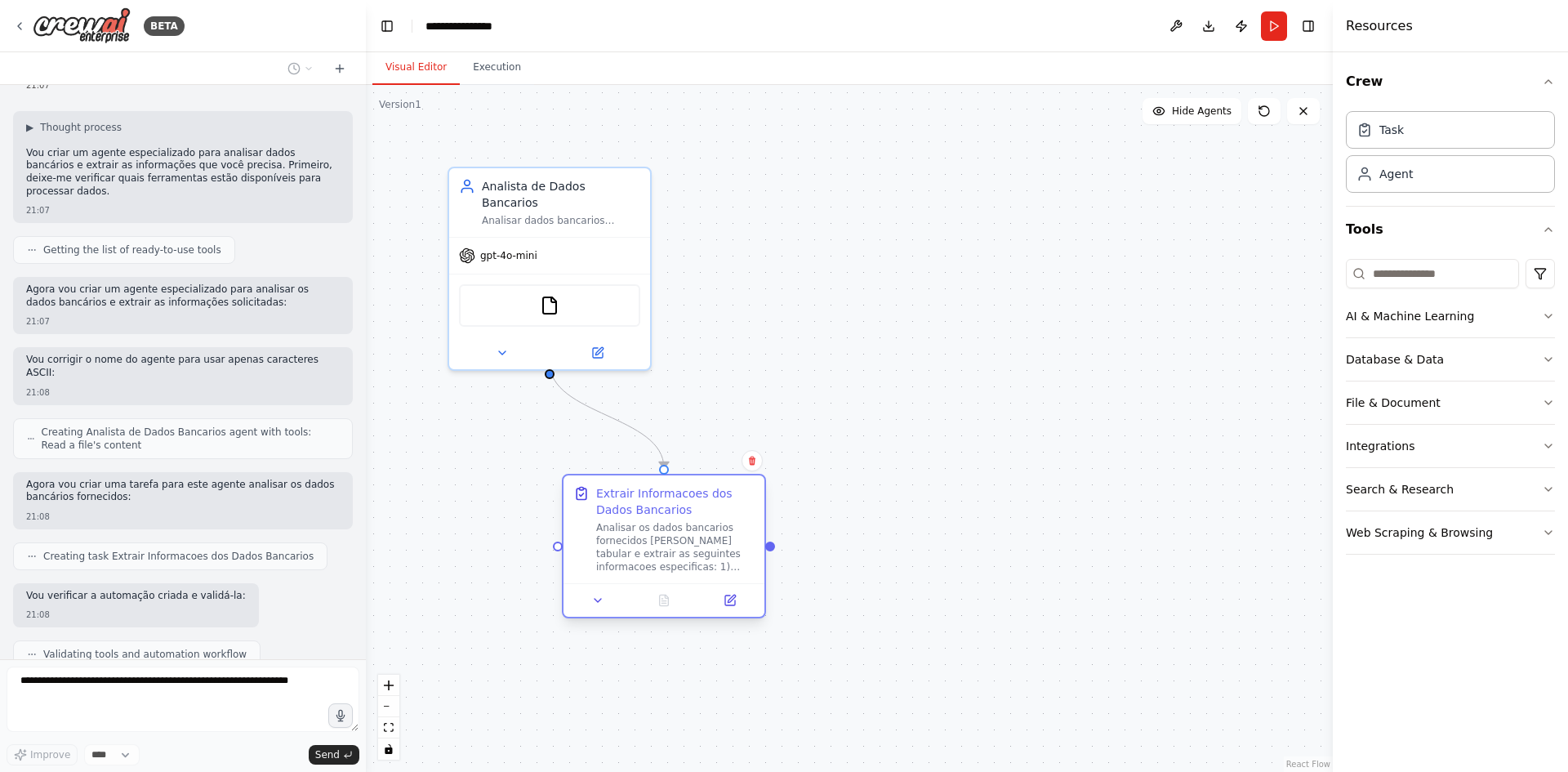
drag, startPoint x: 628, startPoint y: 508, endPoint x: 694, endPoint y: 499, distance: 66.6
click at [694, 499] on div "Extrair Informacoes dos Dados Bancarios" at bounding box center [675, 502] width 158 height 32
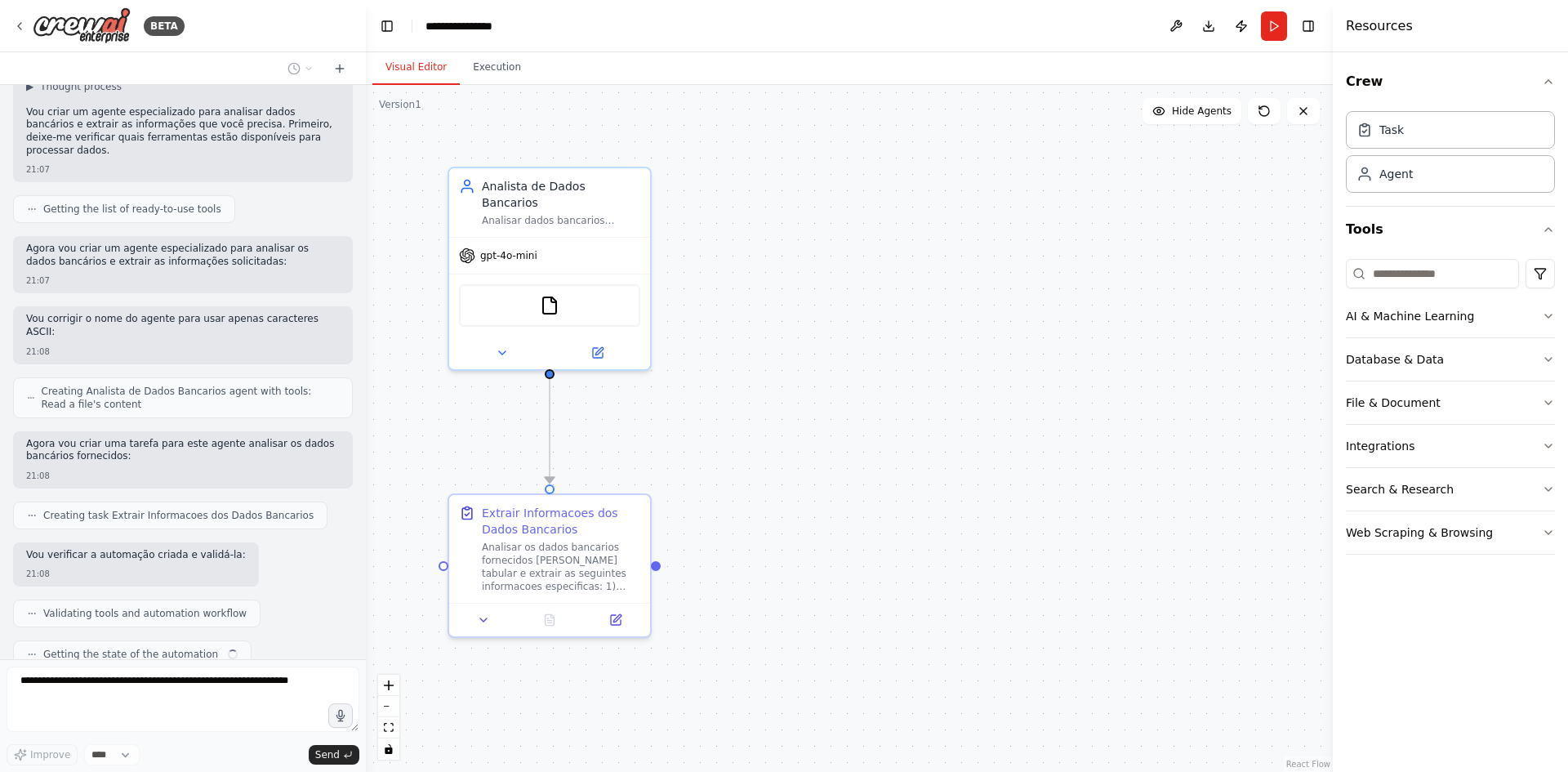
click at [831, 499] on div ".deletable-edge-delete-btn { width: 20px; height: 20px; border: 0px solid #ffff…" at bounding box center [849, 429] width 967 height 687
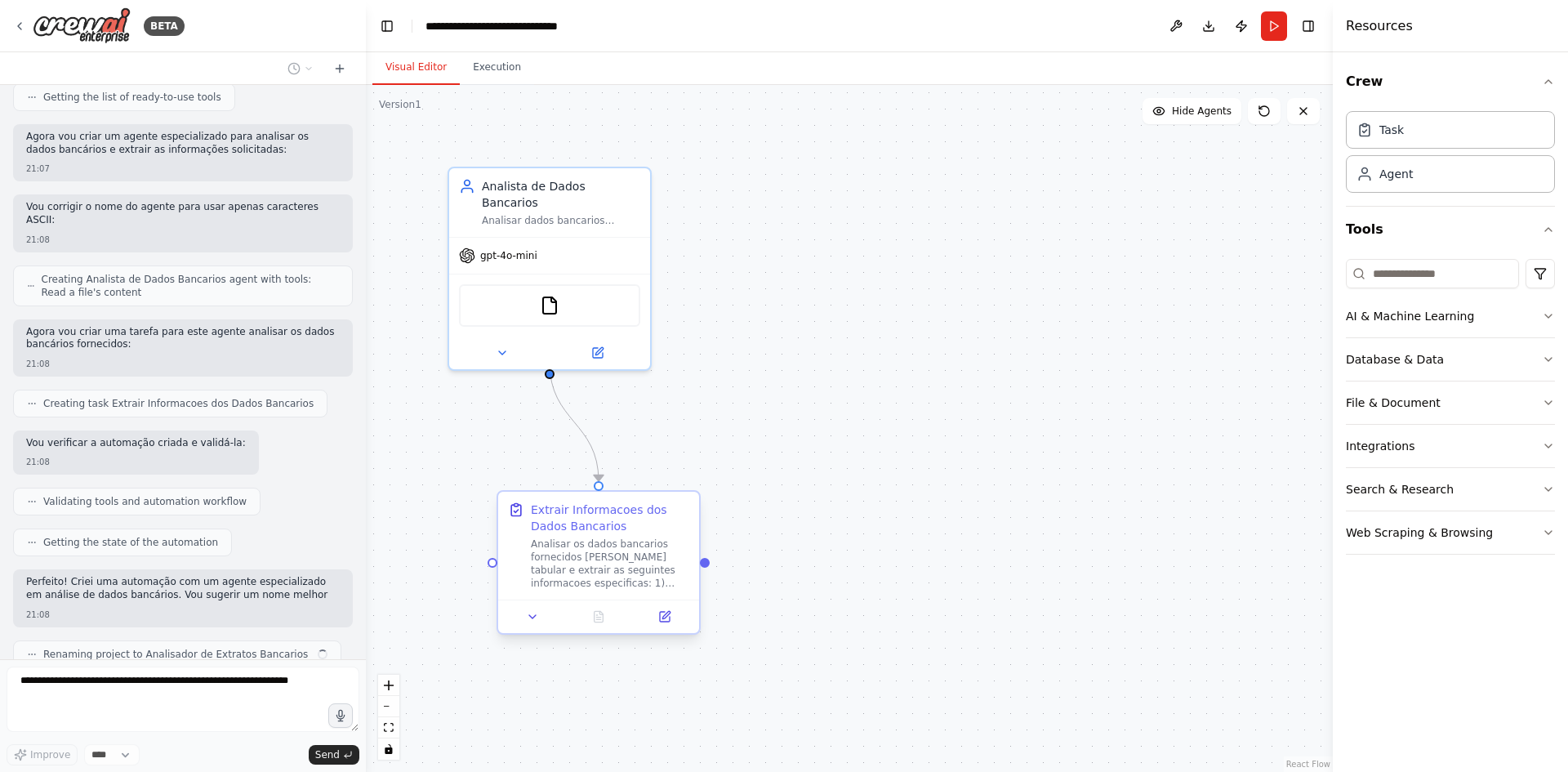
drag, startPoint x: 606, startPoint y: 570, endPoint x: 692, endPoint y: 570, distance: 86.0
click at [690, 570] on div "Analisar os dados bancarios fornecidos [PERSON_NAME] tabular e extrair as segui…" at bounding box center [610, 563] width 158 height 52
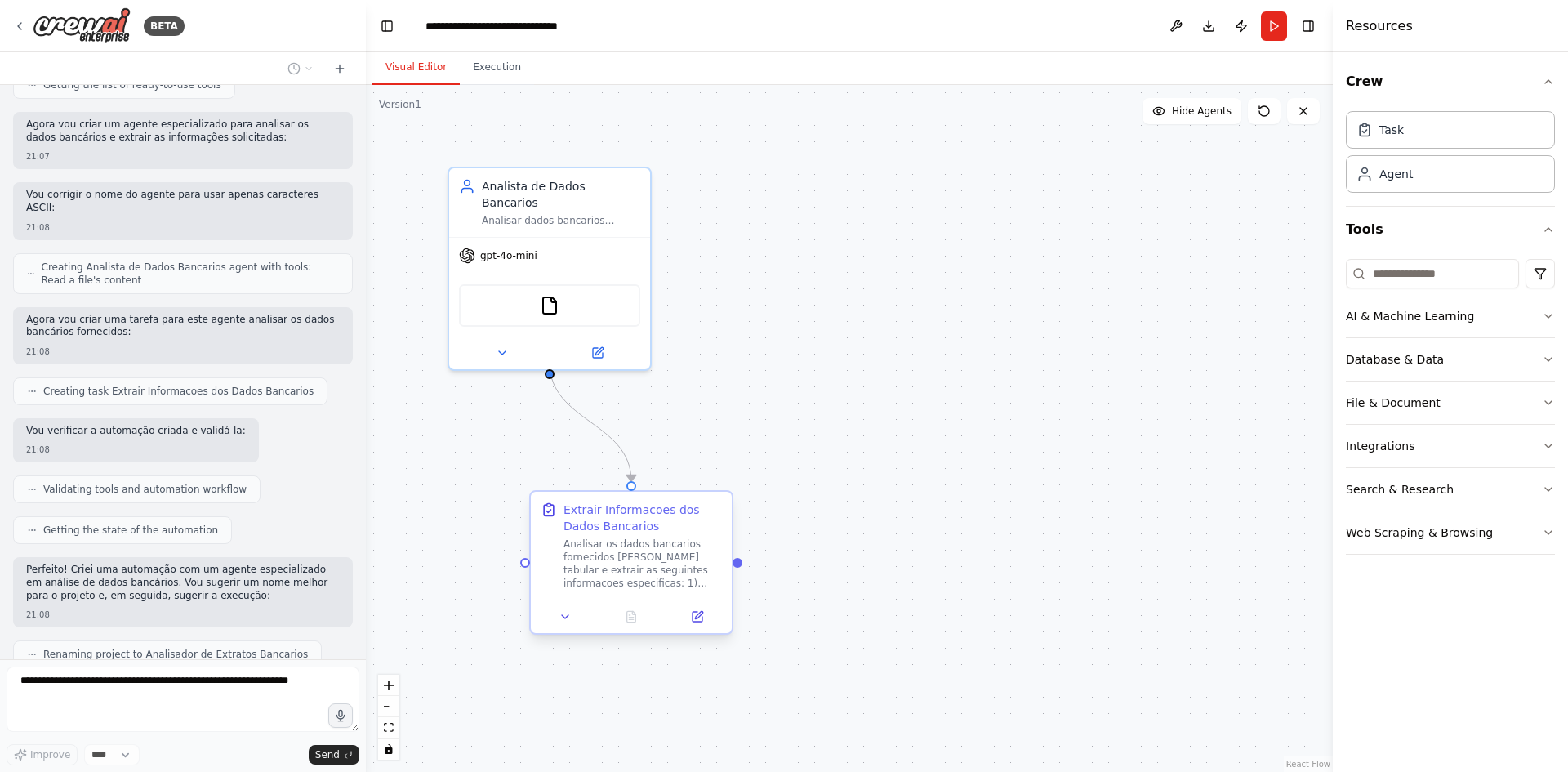
click at [675, 541] on div "Analisar os dados bancarios fornecidos [PERSON_NAME] tabular e extrair as segui…" at bounding box center [643, 563] width 158 height 52
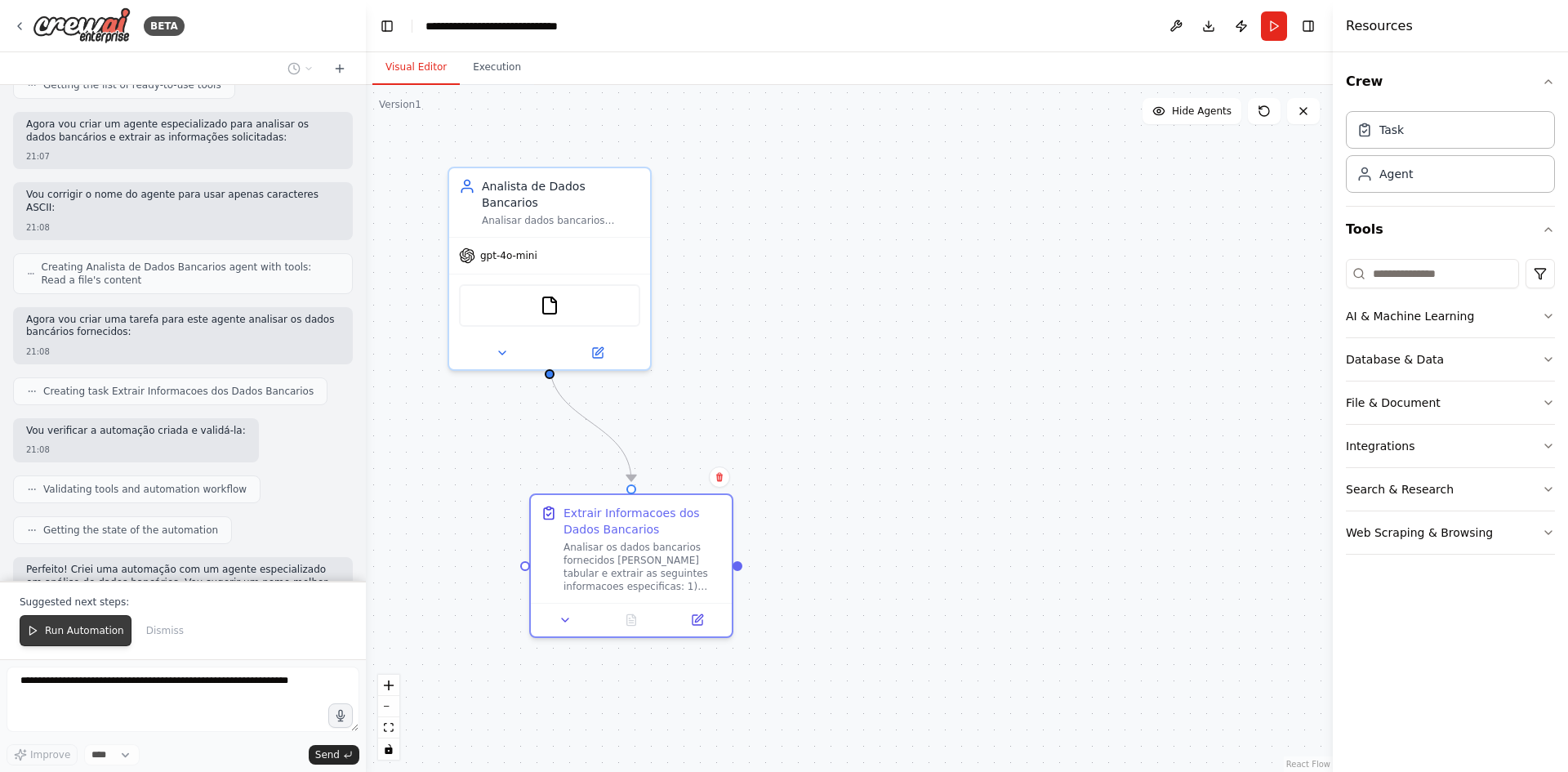
click at [111, 630] on span "Run Automation" at bounding box center [84, 630] width 79 height 13
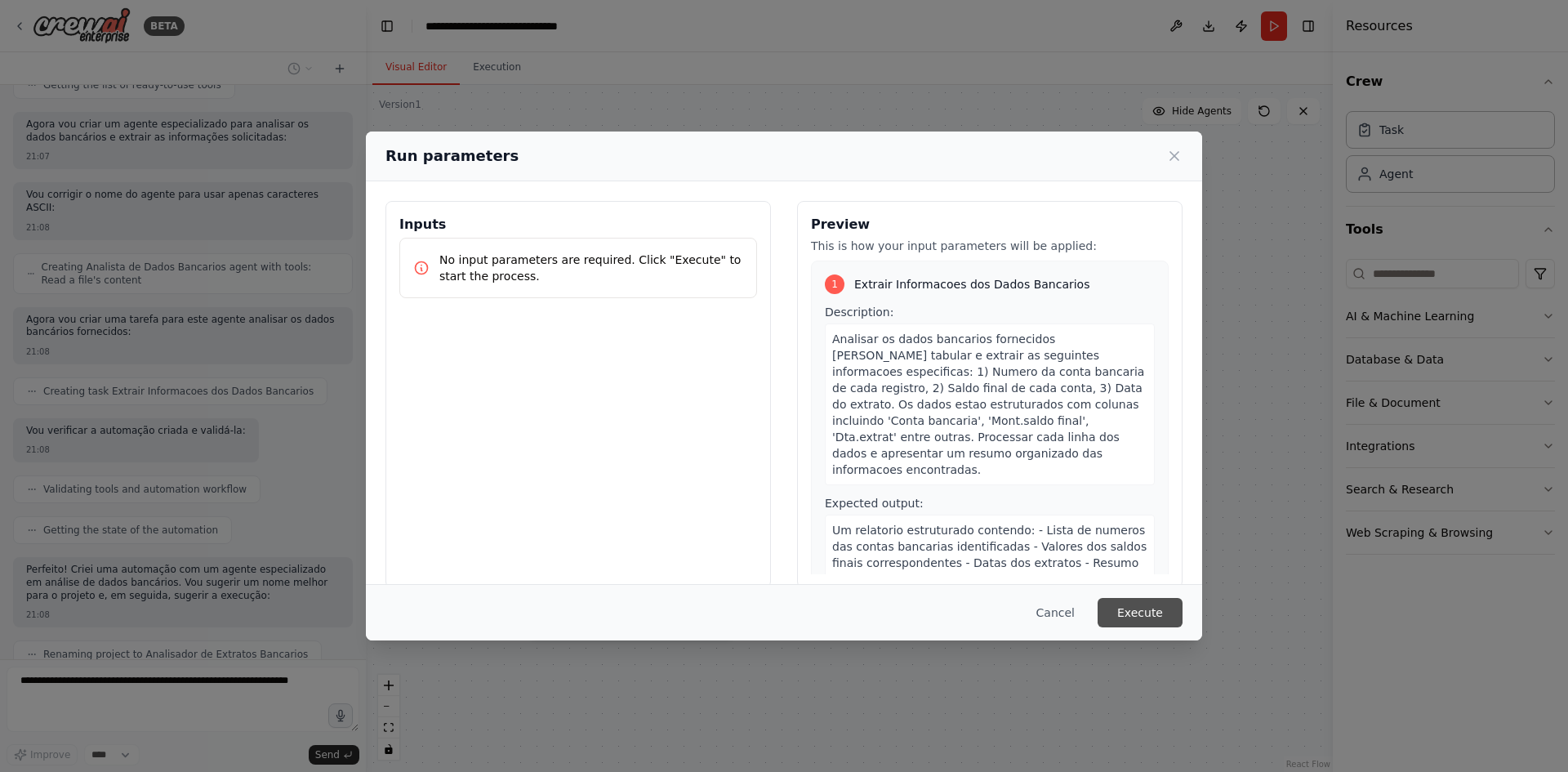
click at [1135, 603] on button "Execute" at bounding box center [1140, 612] width 85 height 30
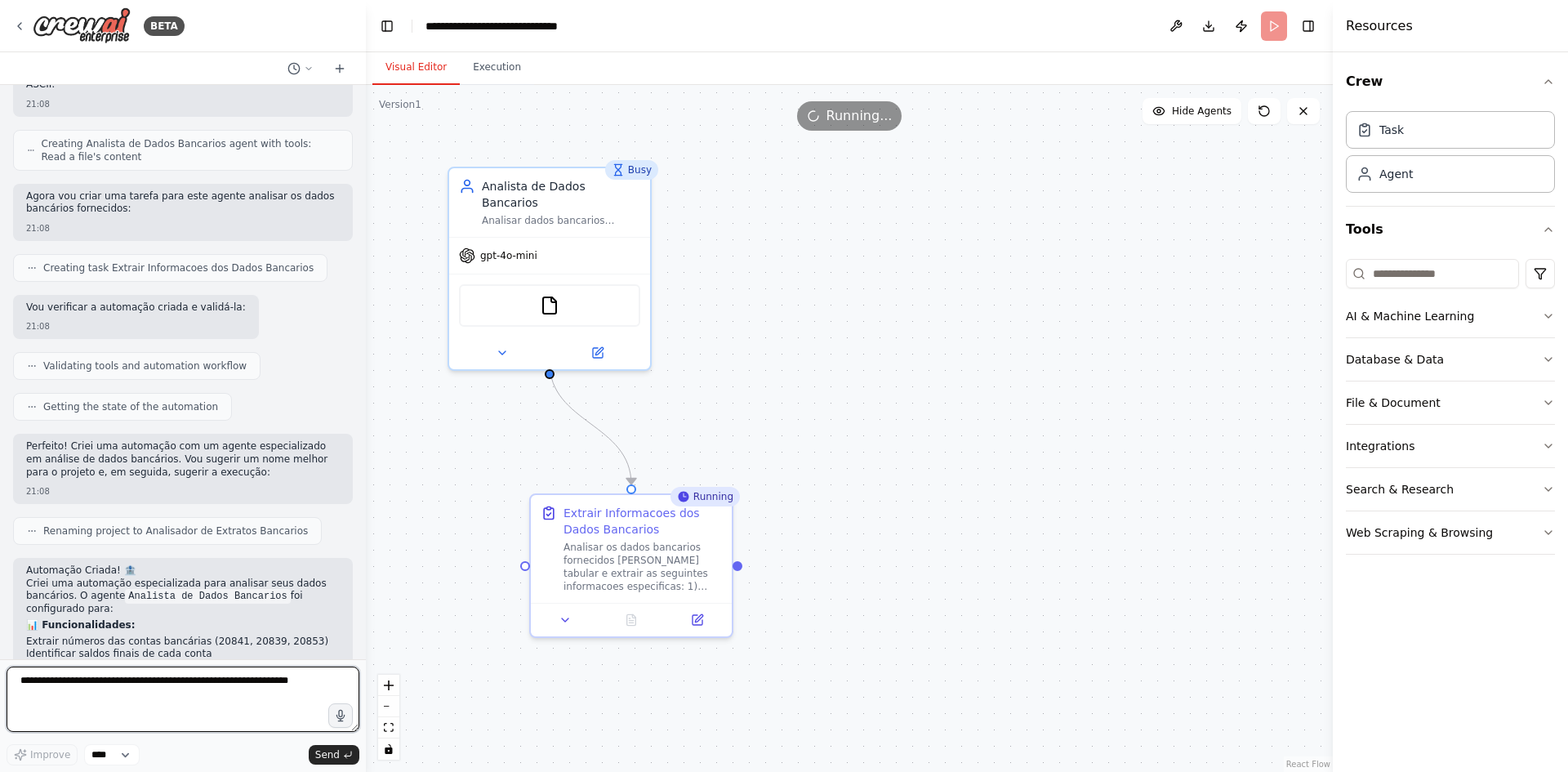
scroll to position [1133, 0]
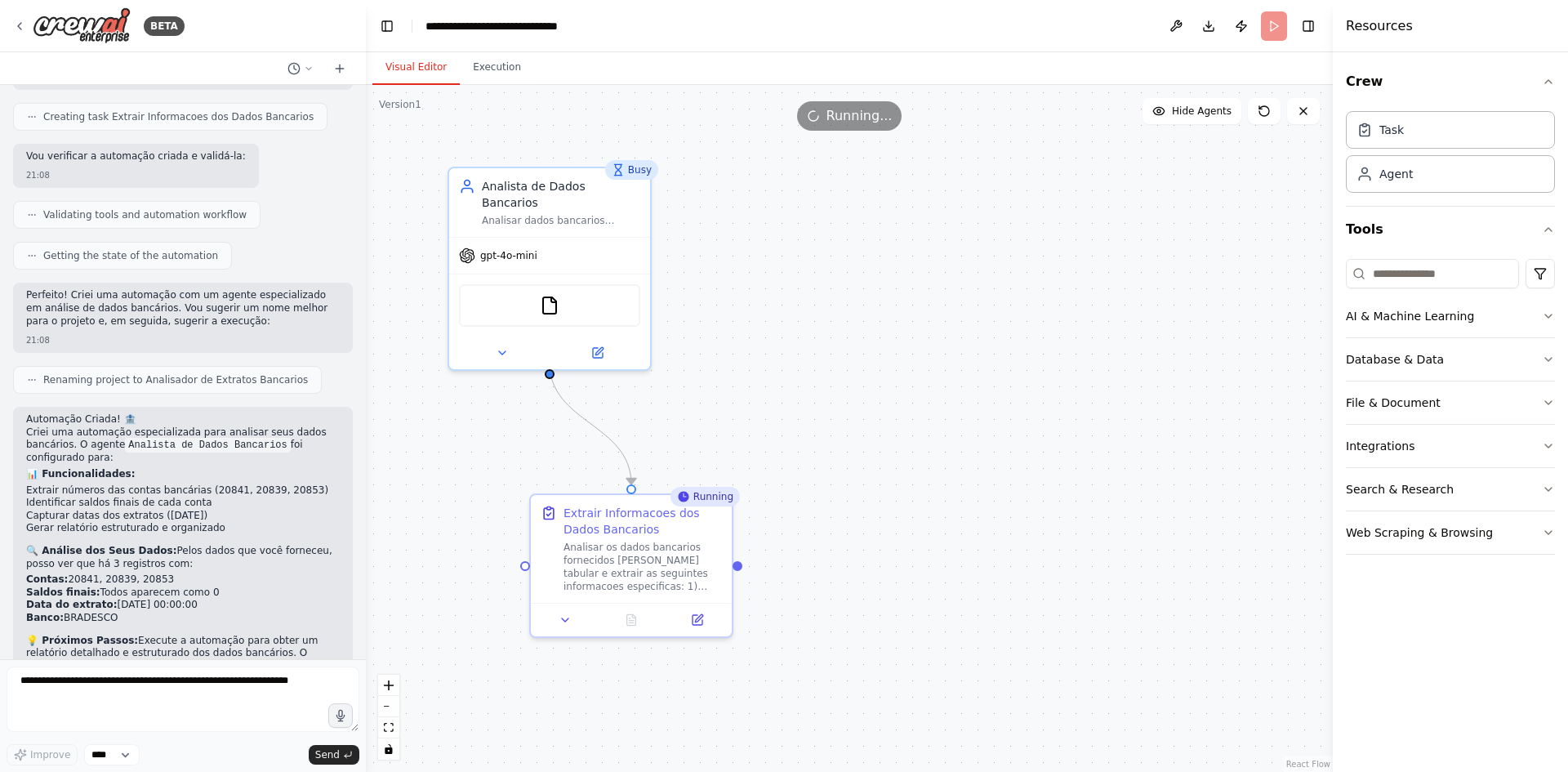
click at [197, 485] on li "Extrair números das contas bancárias (20841, 20839, 20853)" at bounding box center [183, 491] width 314 height 13
click at [198, 485] on li "Extrair números das contas bancárias (20841, 20839, 20853)" at bounding box center [183, 491] width 314 height 13
copy li "20841"
click at [1205, 31] on button "Download" at bounding box center [1208, 26] width 26 height 30
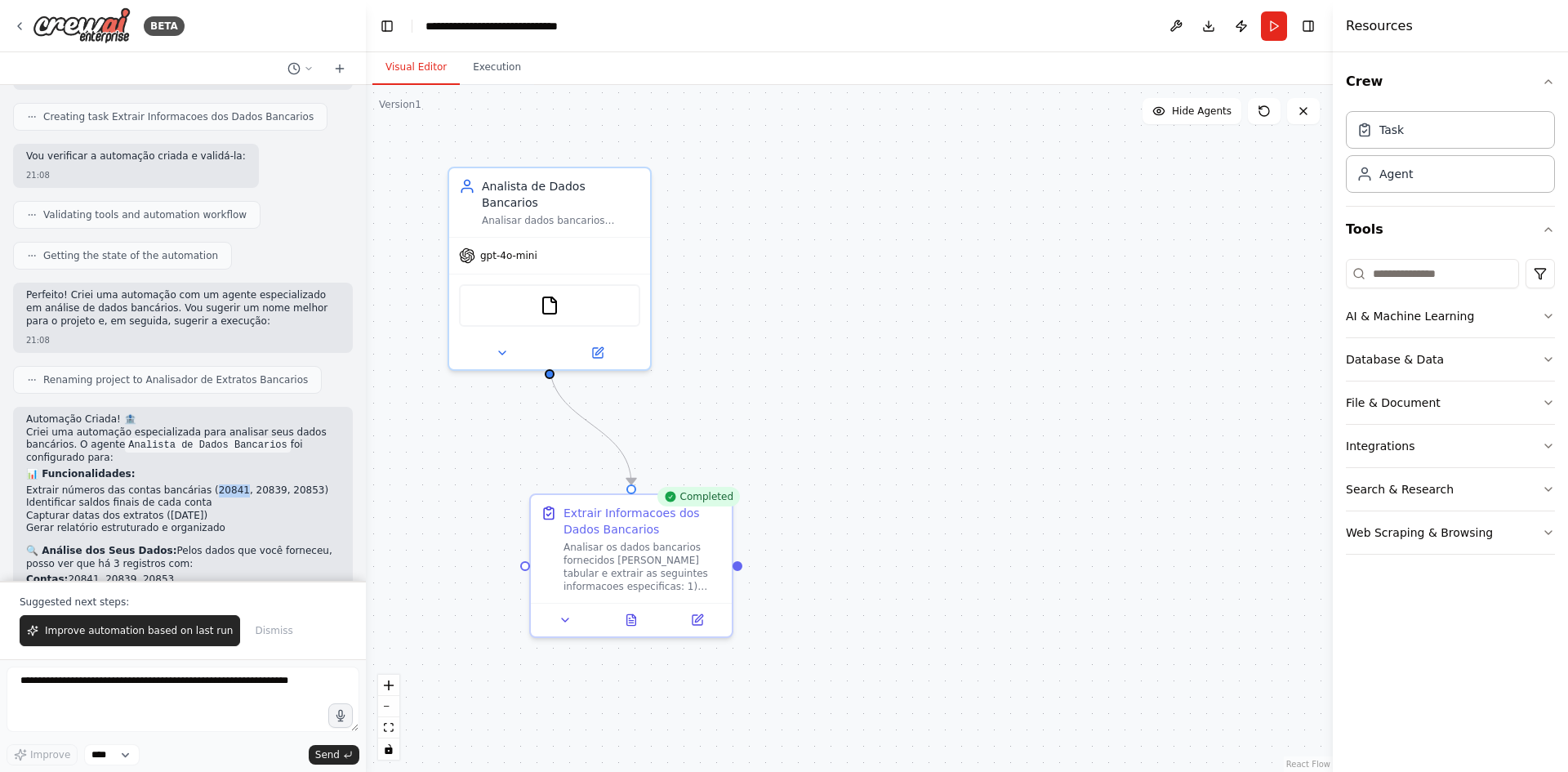
click at [1012, 612] on div ".deletable-edge-delete-btn { width: 20px; height: 20px; border: 0px solid #ffff…" at bounding box center [849, 429] width 967 height 687
click at [247, 627] on button "Dismiss" at bounding box center [273, 630] width 54 height 31
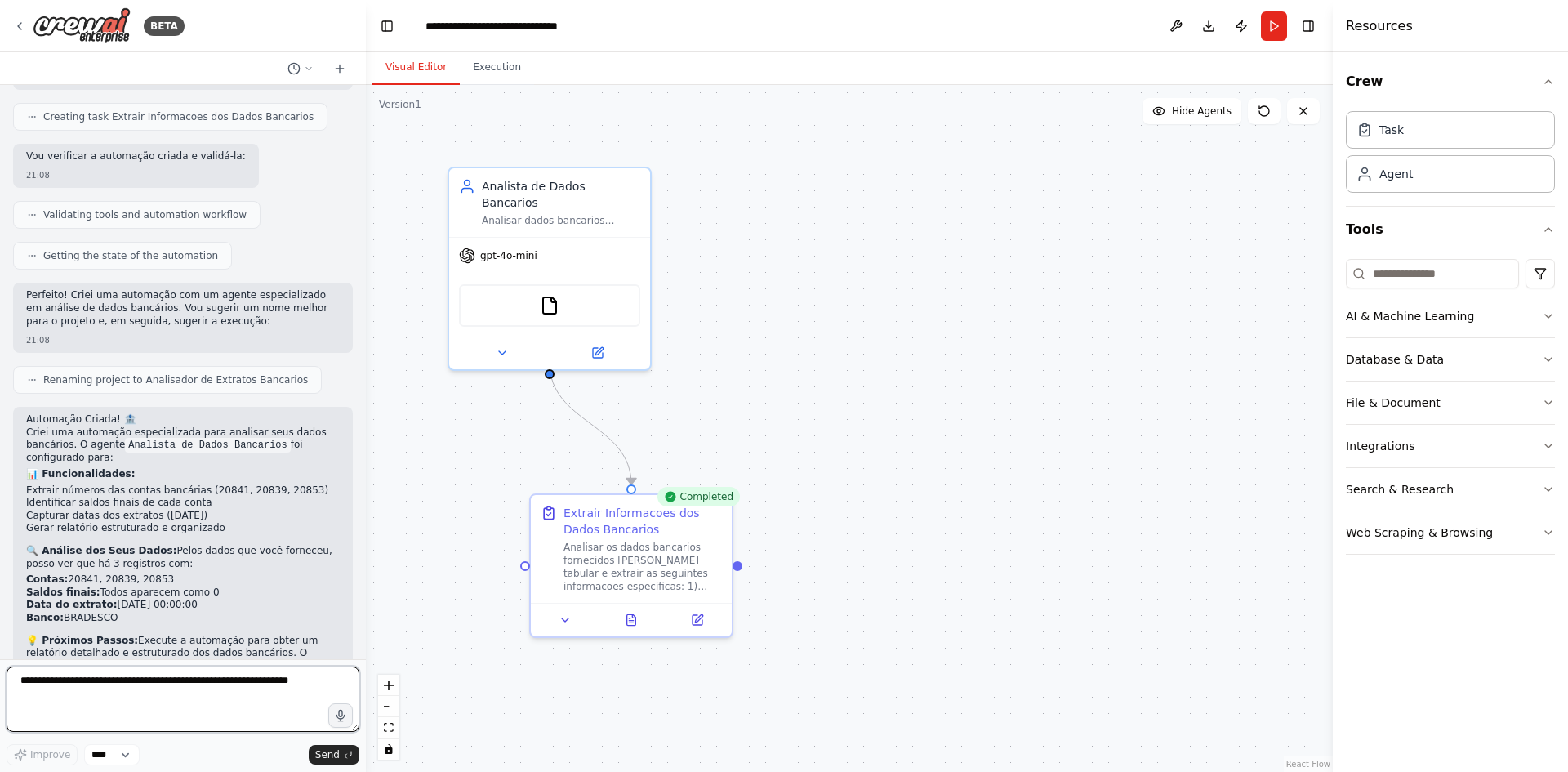
click at [224, 681] on textarea at bounding box center [183, 699] width 353 height 65
type textarea "*"
drag, startPoint x: 319, startPoint y: 684, endPoint x: 308, endPoint y: 681, distance: 11.4
click at [308, 681] on textarea "**********" at bounding box center [183, 699] width 353 height 65
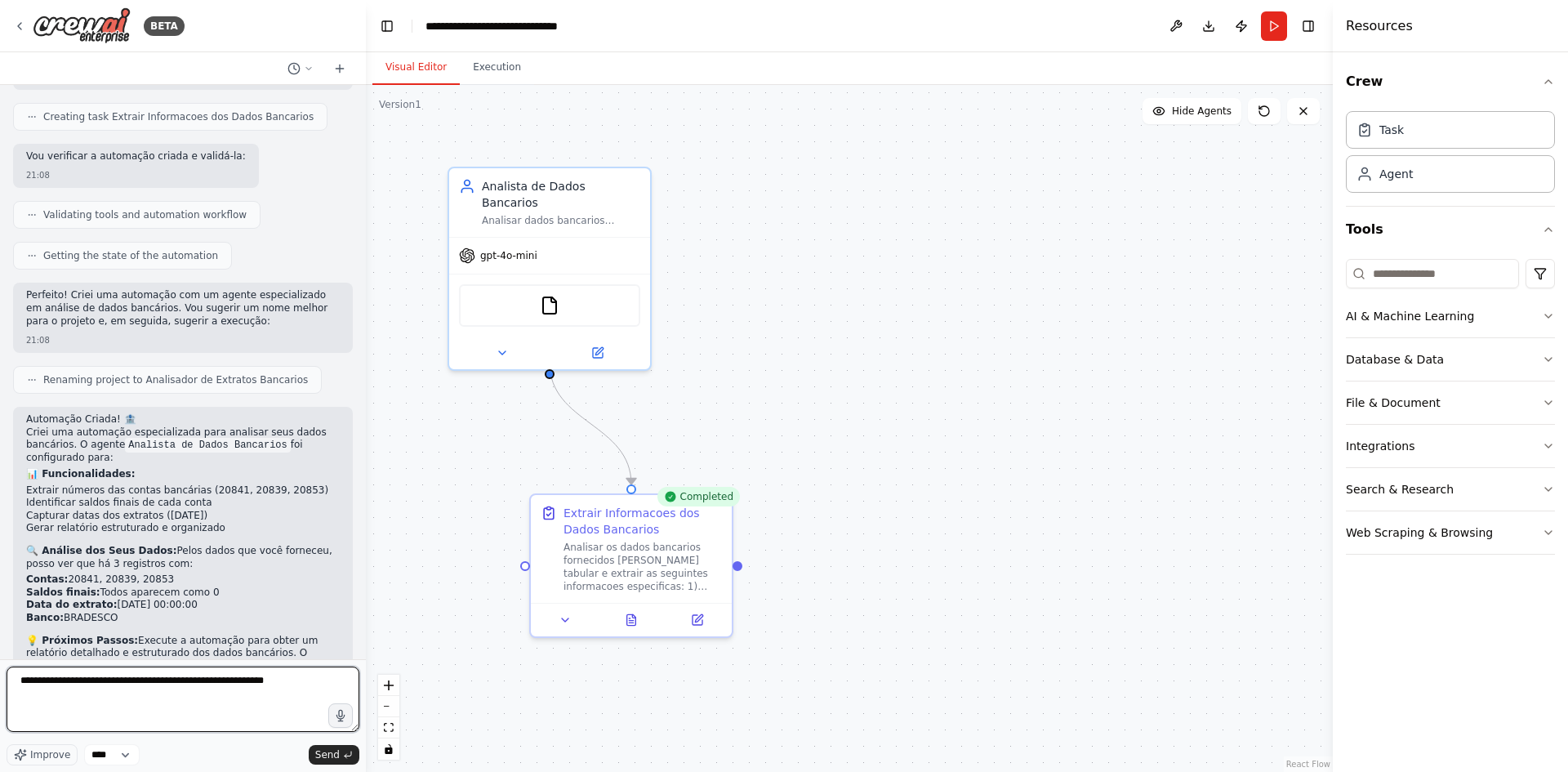
drag, startPoint x: 313, startPoint y: 677, endPoint x: 0, endPoint y: 749, distance: 321.2
click at [0, 749] on div "BETA 21:07 ▶ Thought process Vou criar um agente especializado para analisar da…" at bounding box center [183, 386] width 366 height 772
type textarea "**********"
click at [1474, 406] on button "File & Document" at bounding box center [1451, 403] width 209 height 43
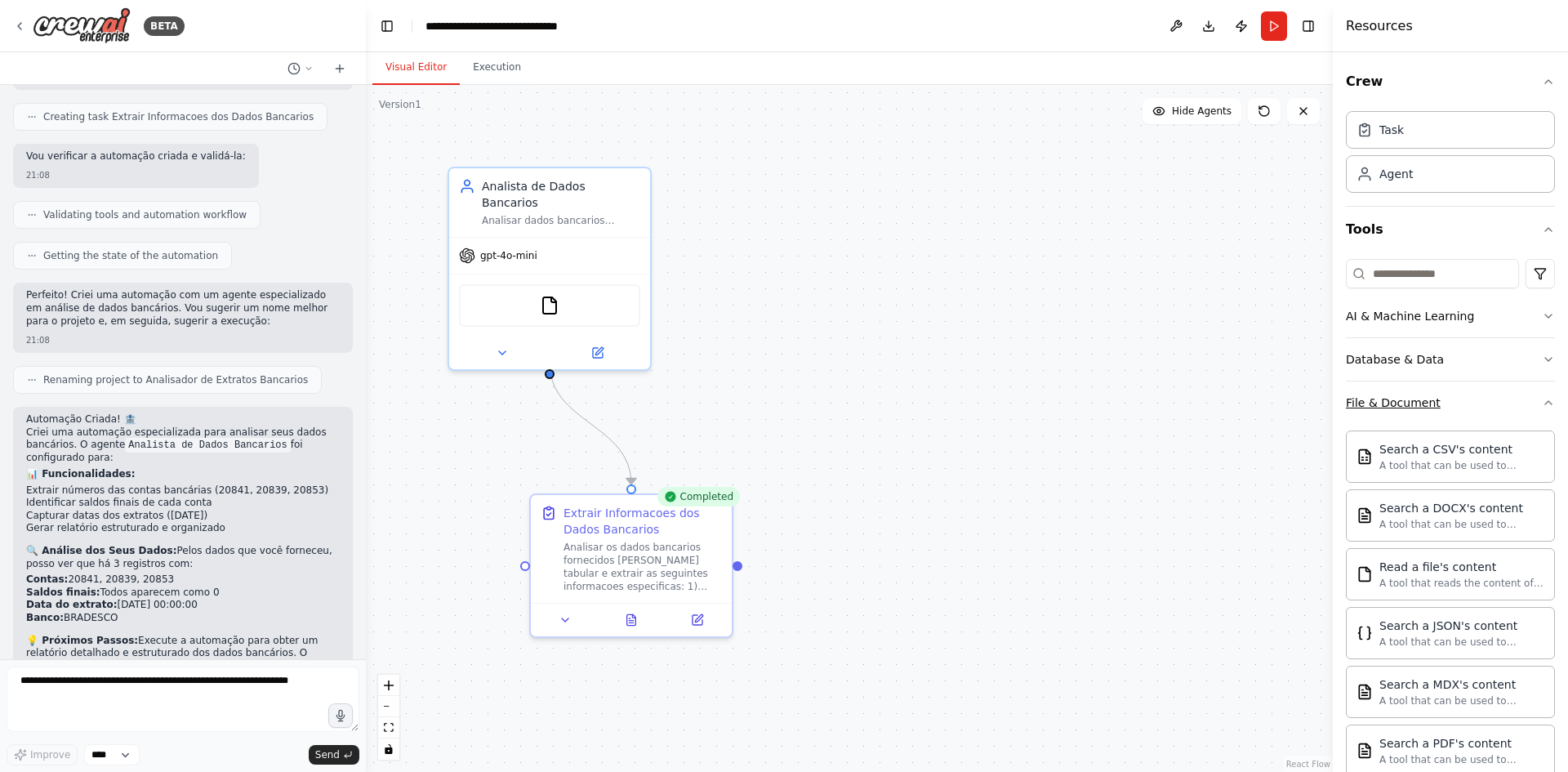
click at [1468, 404] on button "File & Document" at bounding box center [1451, 403] width 209 height 43
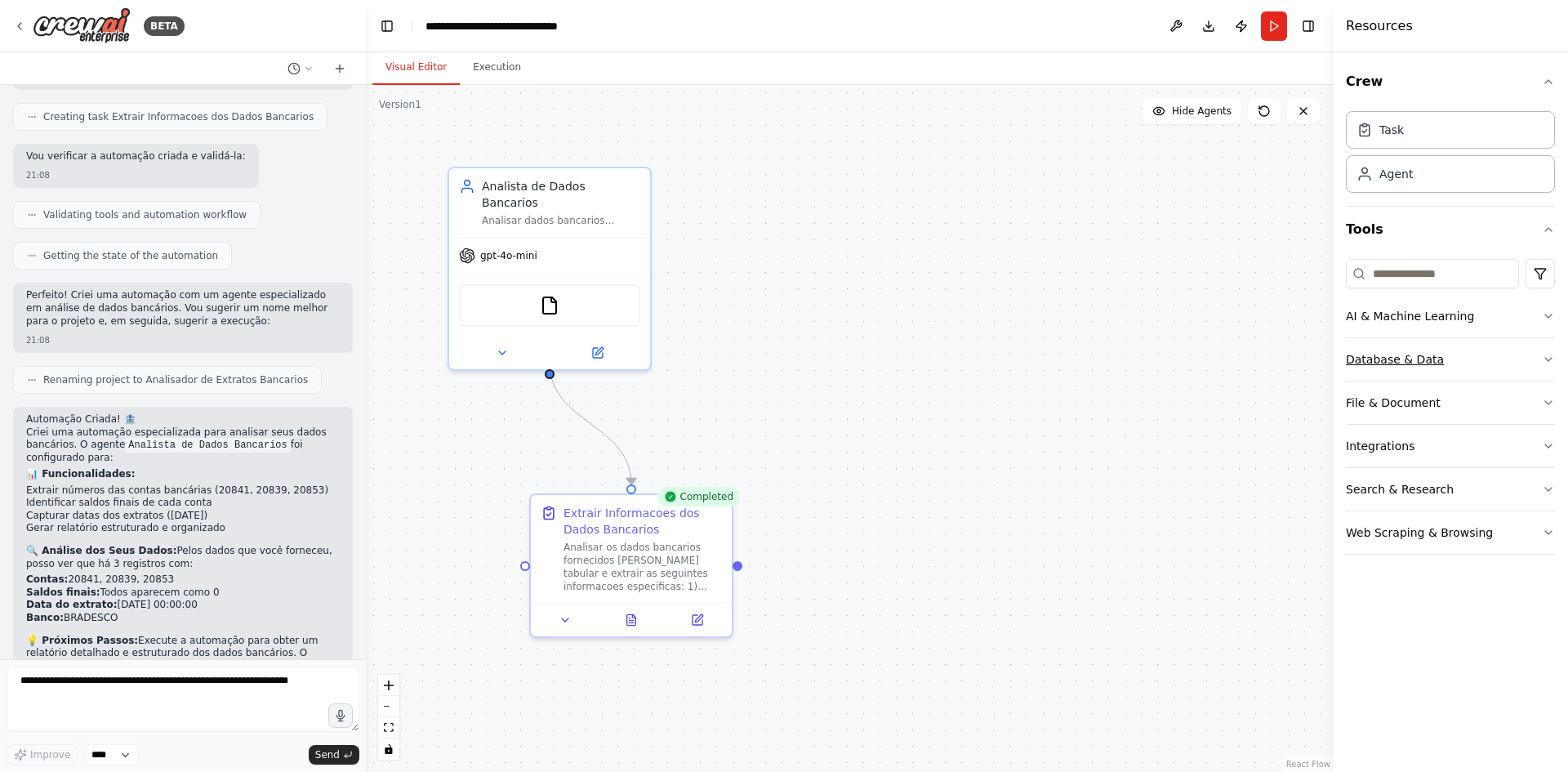
click at [1440, 359] on button "Database & Data" at bounding box center [1451, 360] width 209 height 43
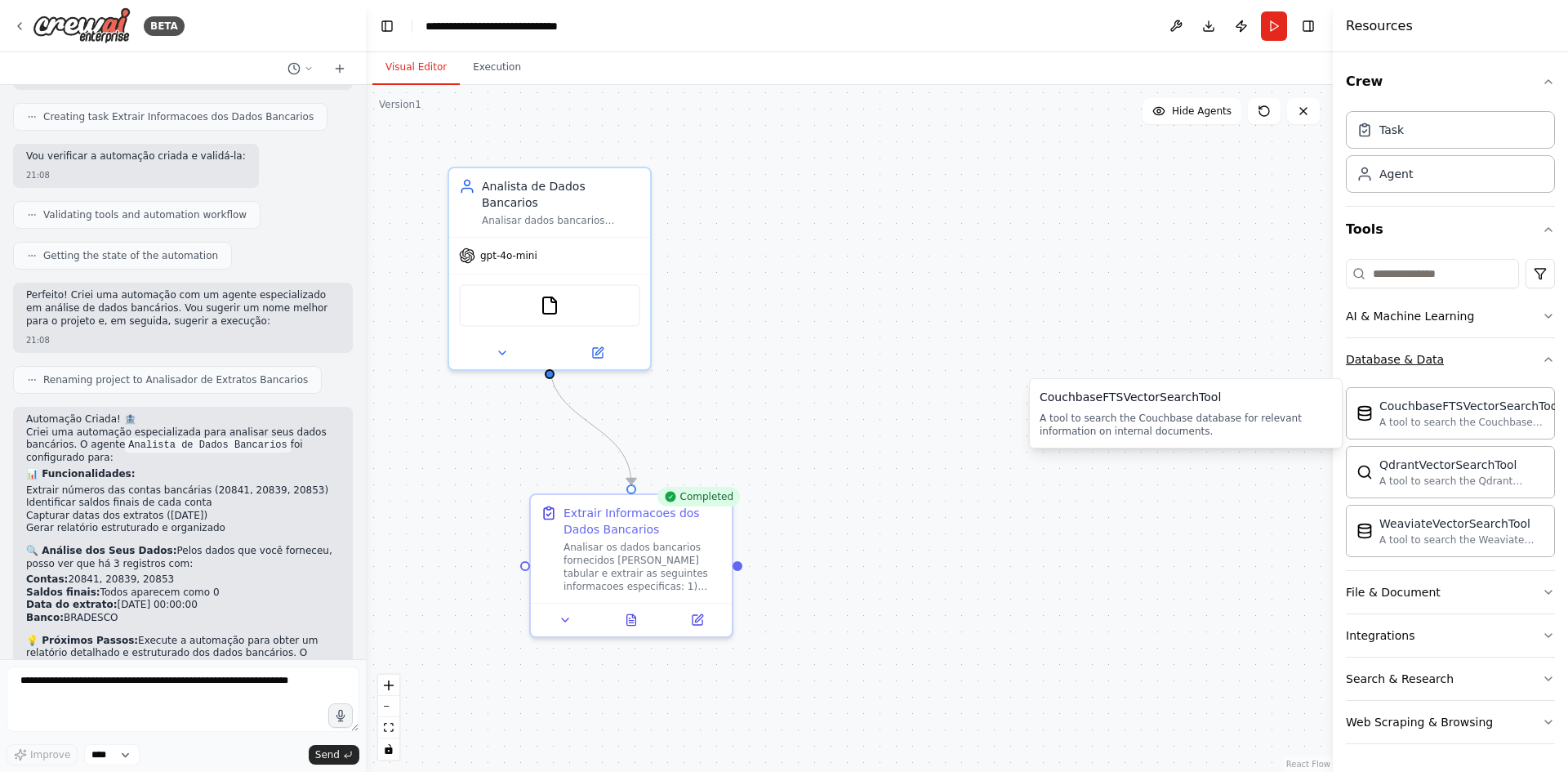
click at [1436, 366] on button "Database & Data" at bounding box center [1451, 360] width 209 height 43
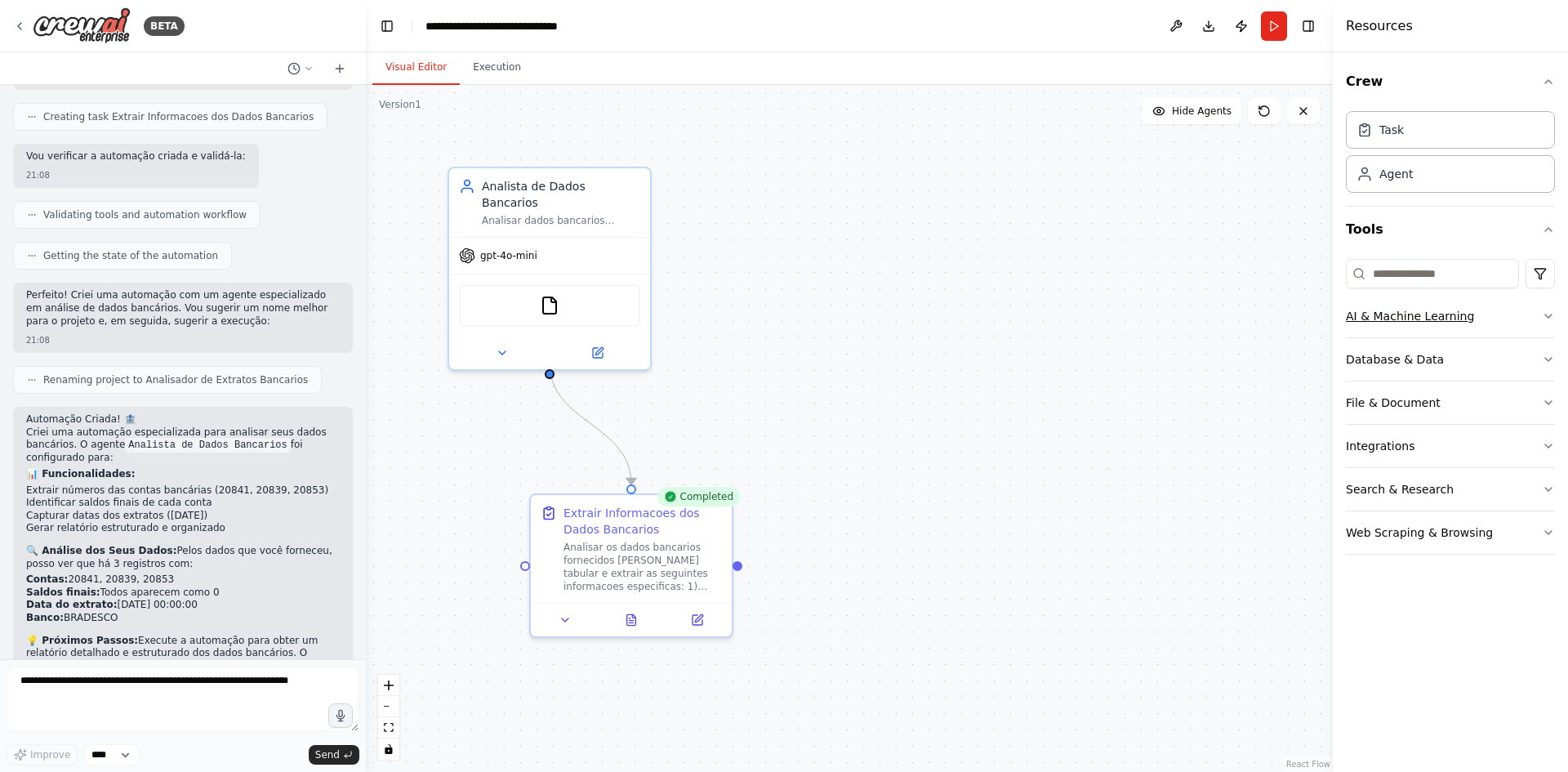
click at [1435, 334] on button "AI & Machine Learning" at bounding box center [1451, 316] width 209 height 43
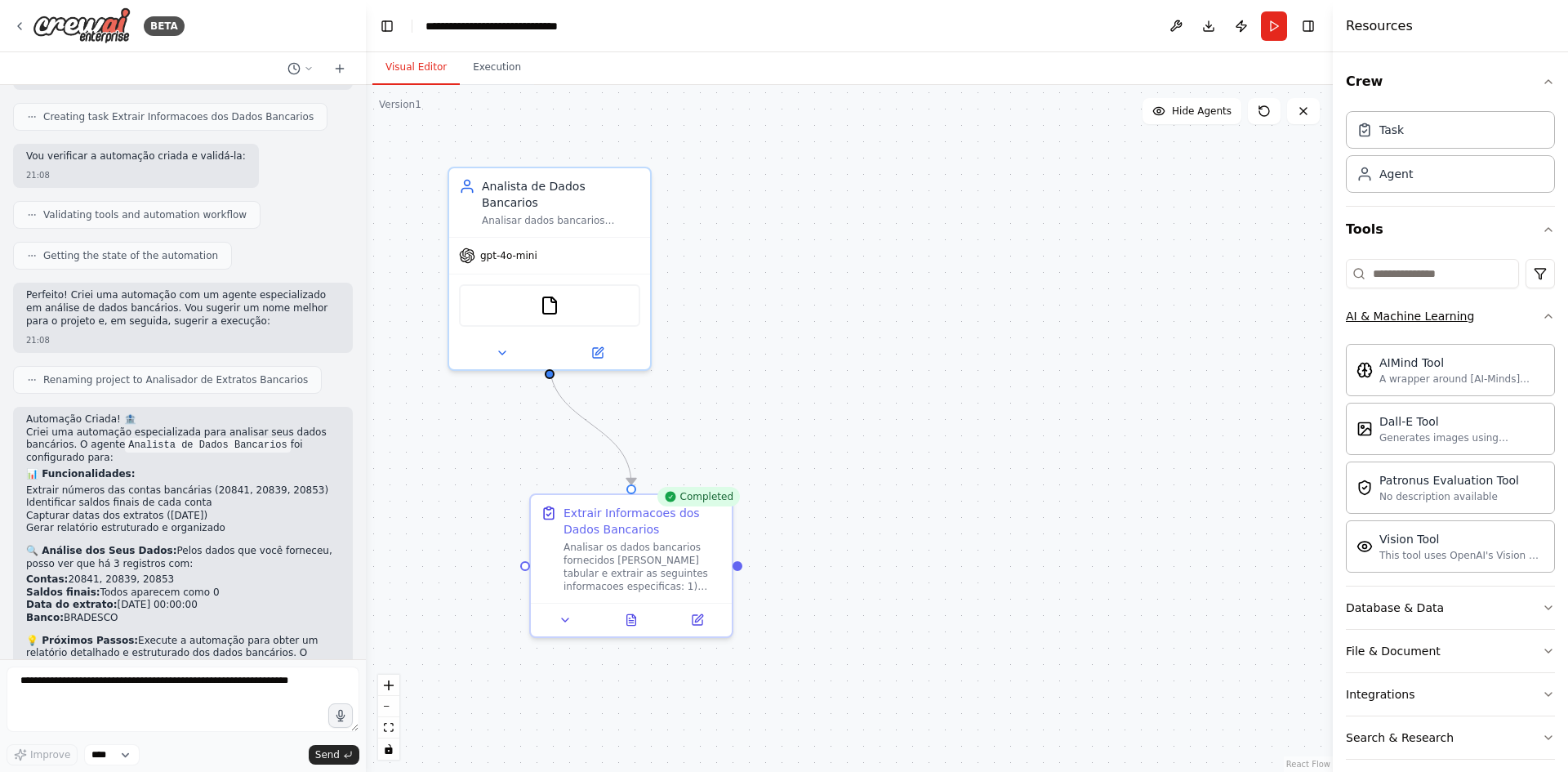
click at [1436, 327] on button "AI & Machine Learning" at bounding box center [1451, 316] width 209 height 43
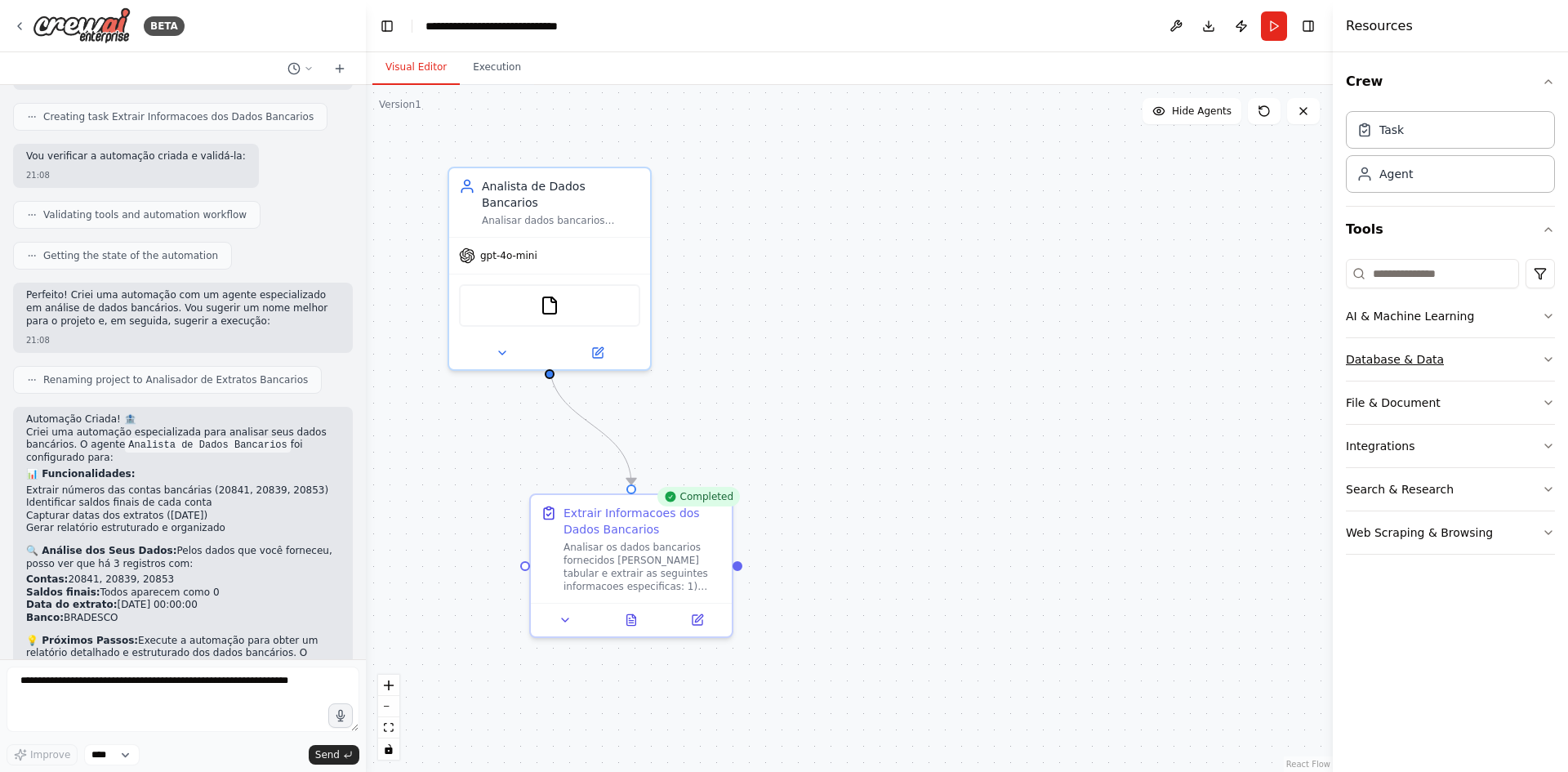
click at [1430, 355] on div "Database & Data" at bounding box center [1395, 359] width 98 height 16
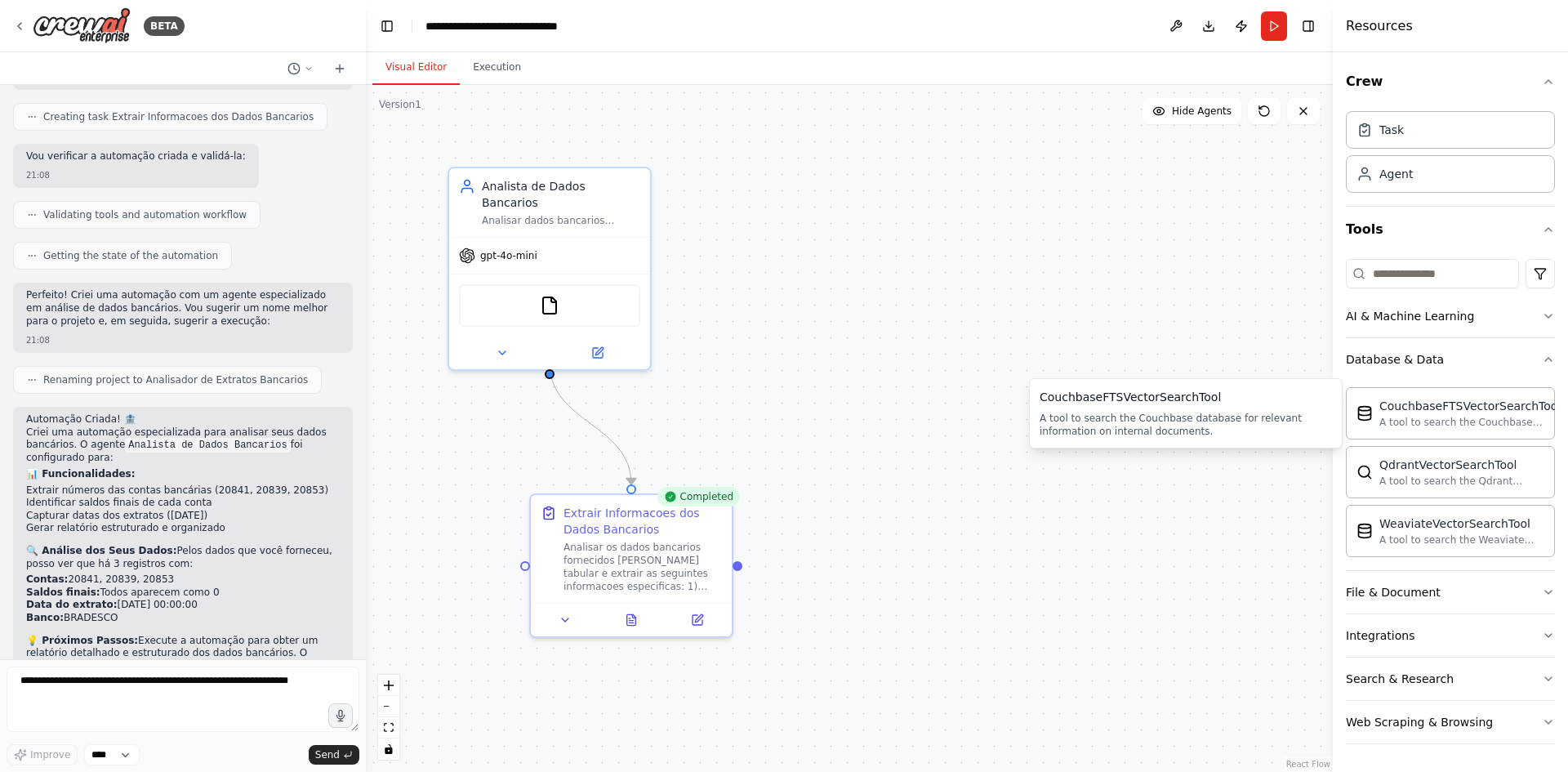
click at [1452, 382] on div "CouchbaseFTSVectorSearchTool A tool to search the Couchbase database for releva…" at bounding box center [1451, 468] width 209 height 176
click at [1447, 372] on button "Database & Data" at bounding box center [1451, 360] width 209 height 43
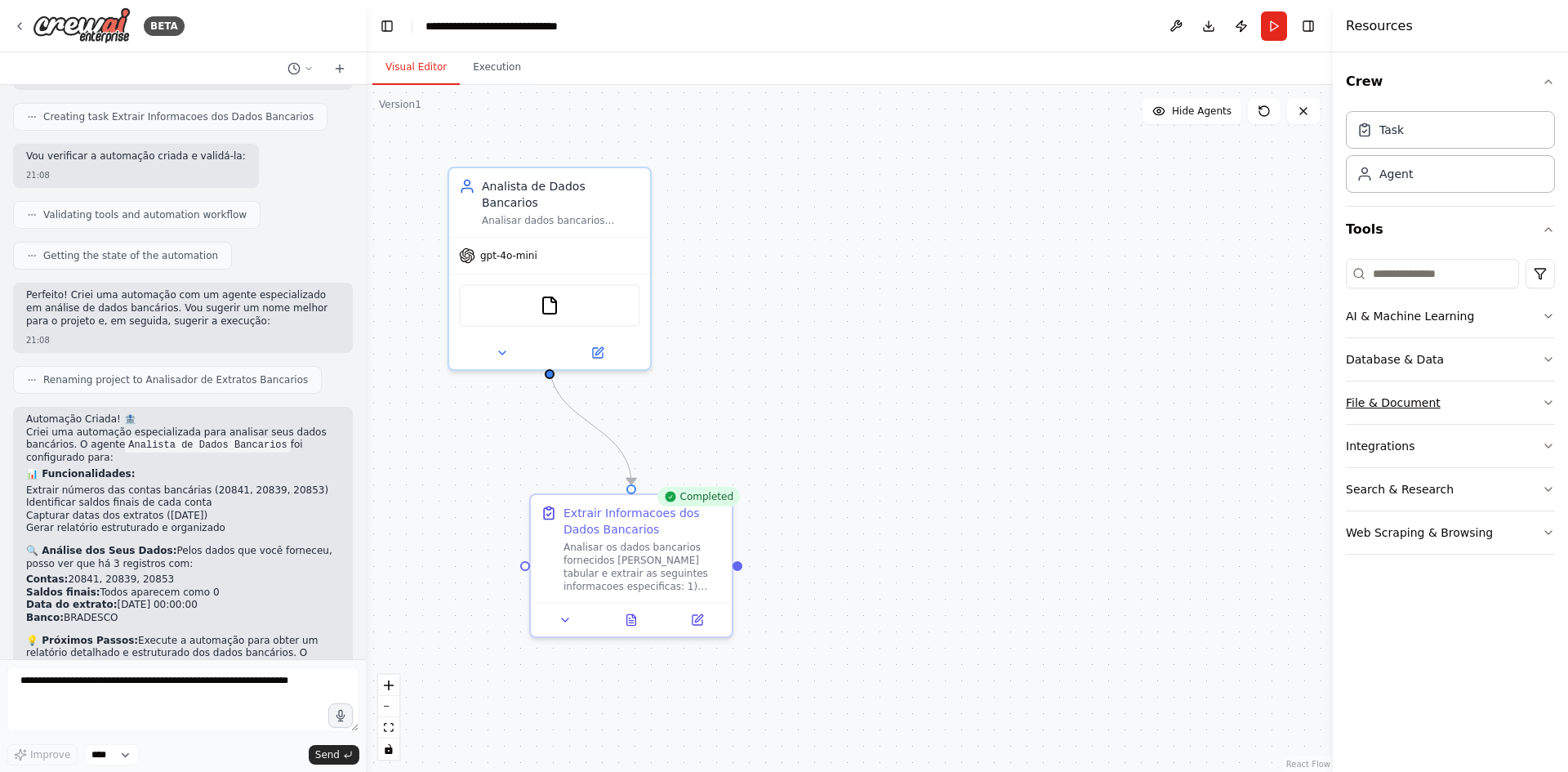
click at [1440, 401] on button "File & Document" at bounding box center [1451, 403] width 209 height 43
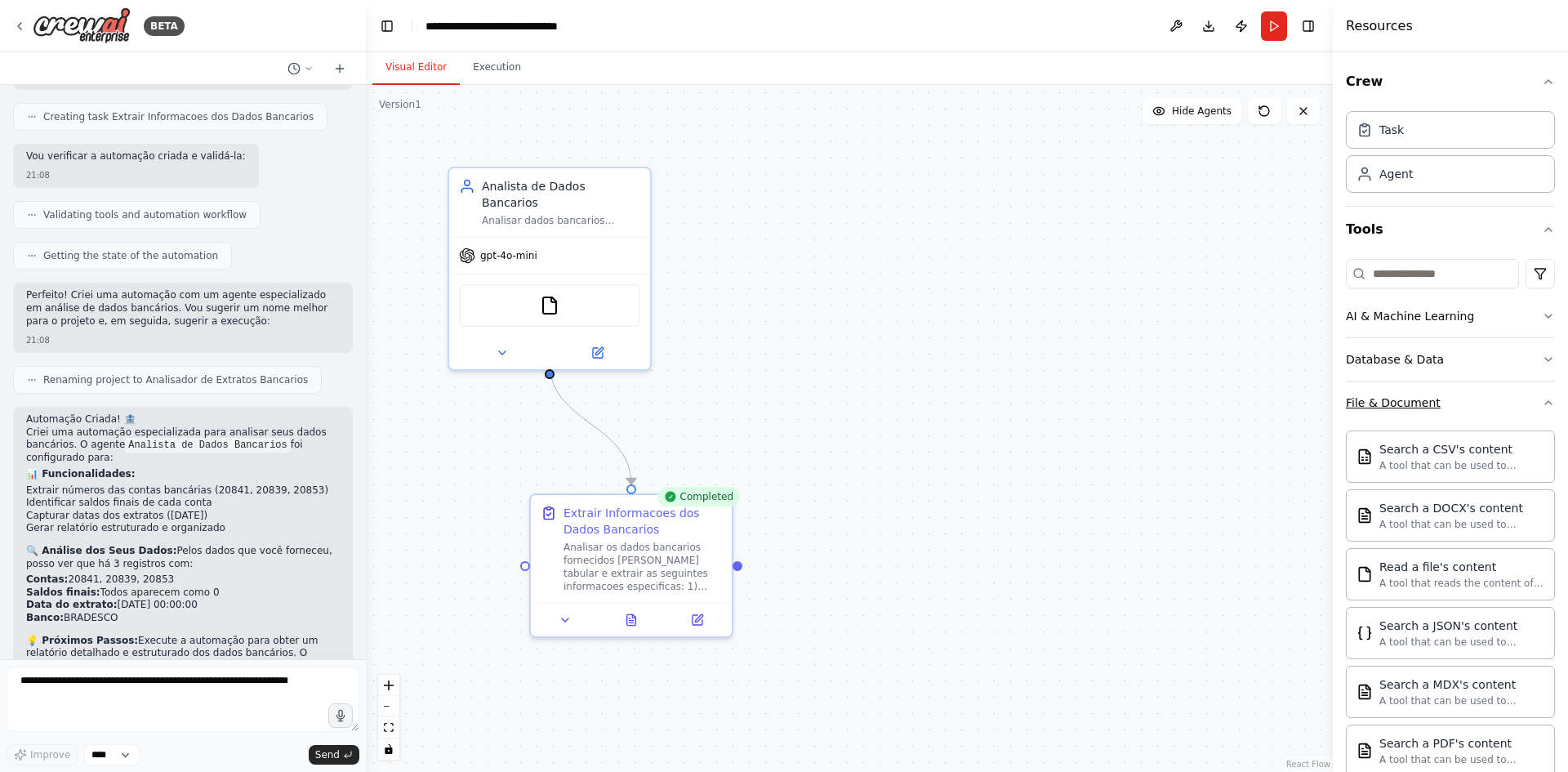
click at [1410, 406] on div "File & Document" at bounding box center [1393, 402] width 94 height 16
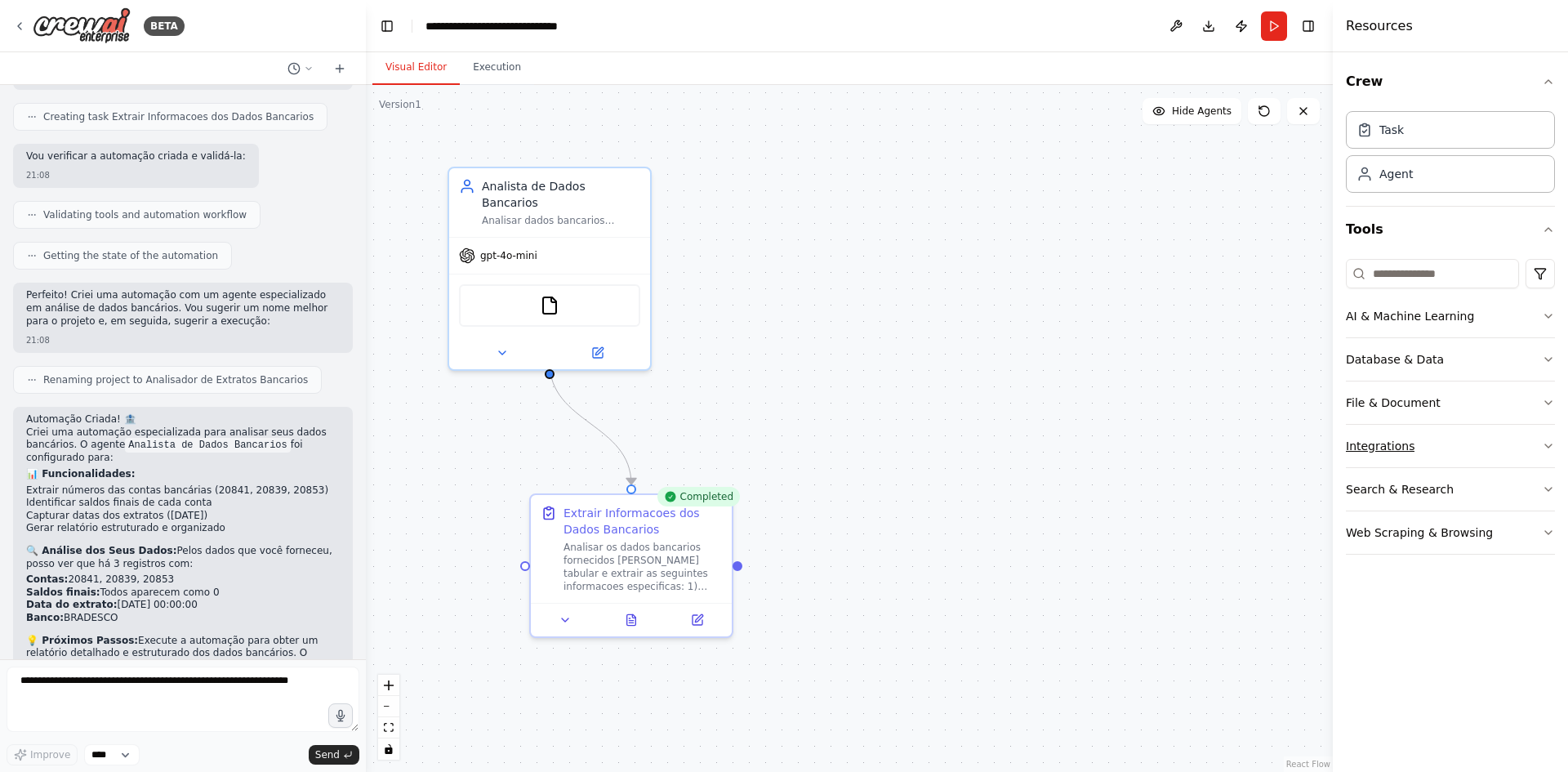
click at [1409, 429] on button "Integrations" at bounding box center [1451, 446] width 209 height 43
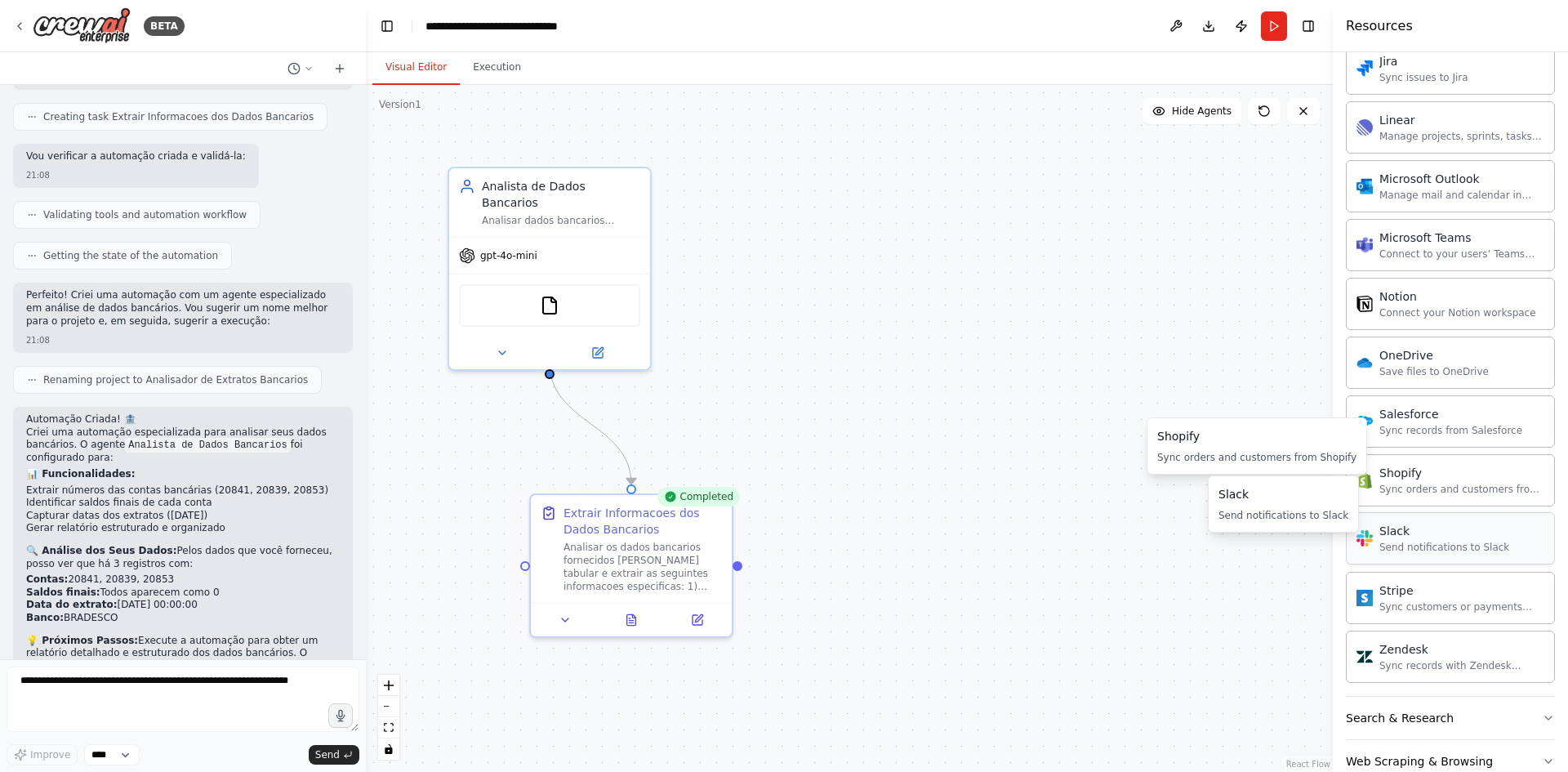
scroll to position [1057, 0]
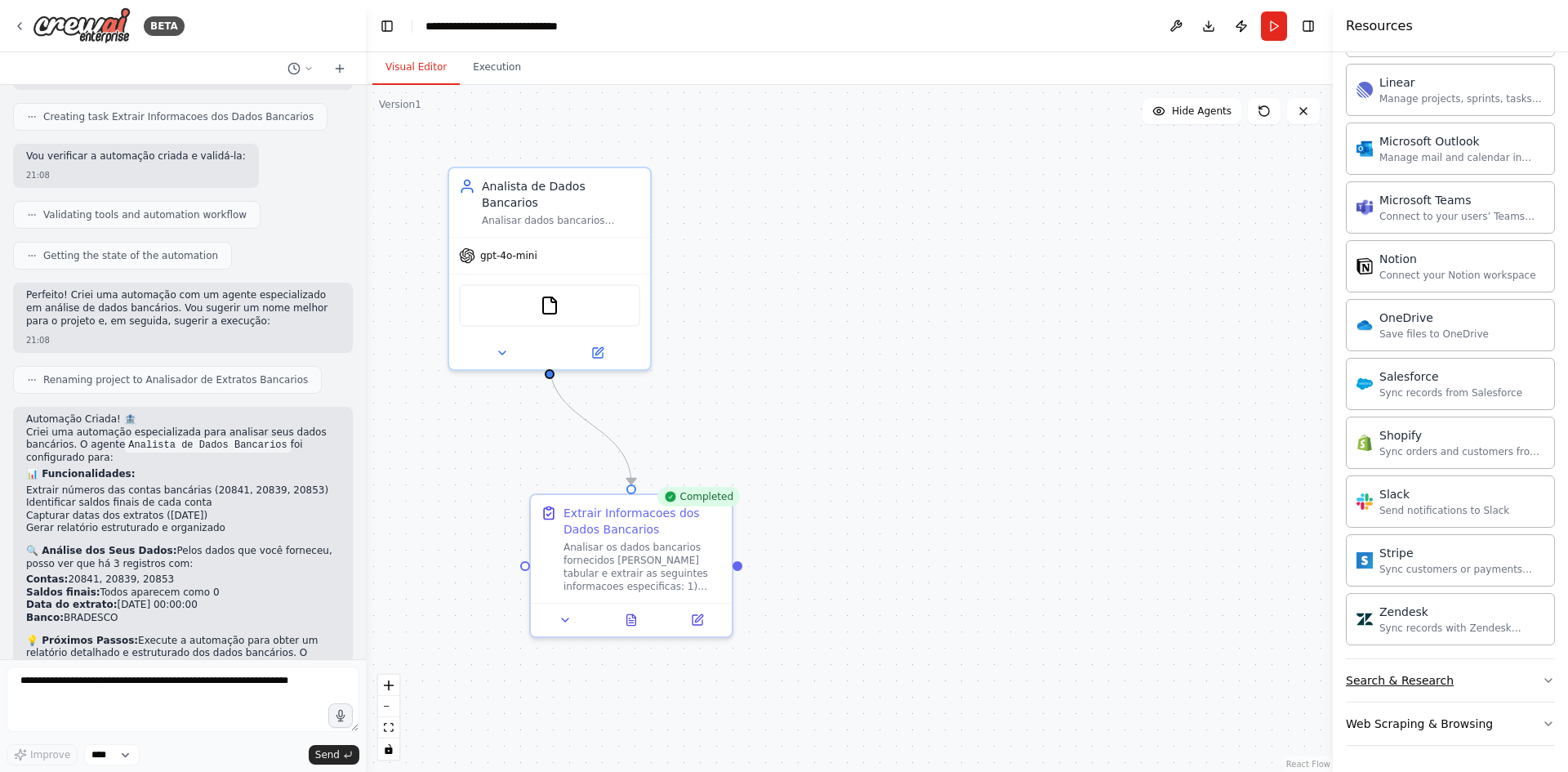
click at [1442, 683] on button "Search & Research" at bounding box center [1451, 680] width 209 height 43
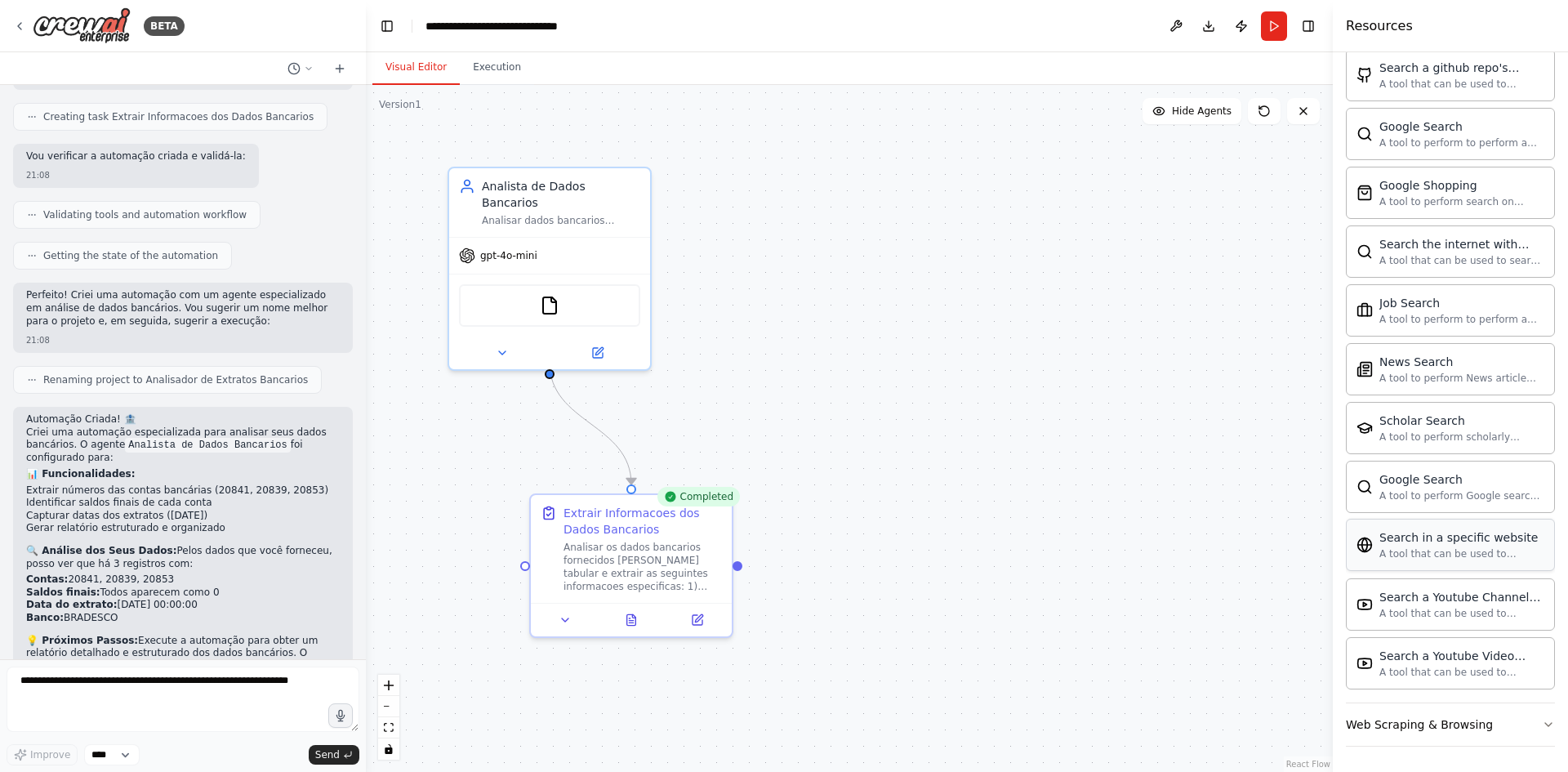
scroll to position [1893, 0]
click at [1441, 717] on div "Web Scraping & Browsing" at bounding box center [1419, 723] width 147 height 16
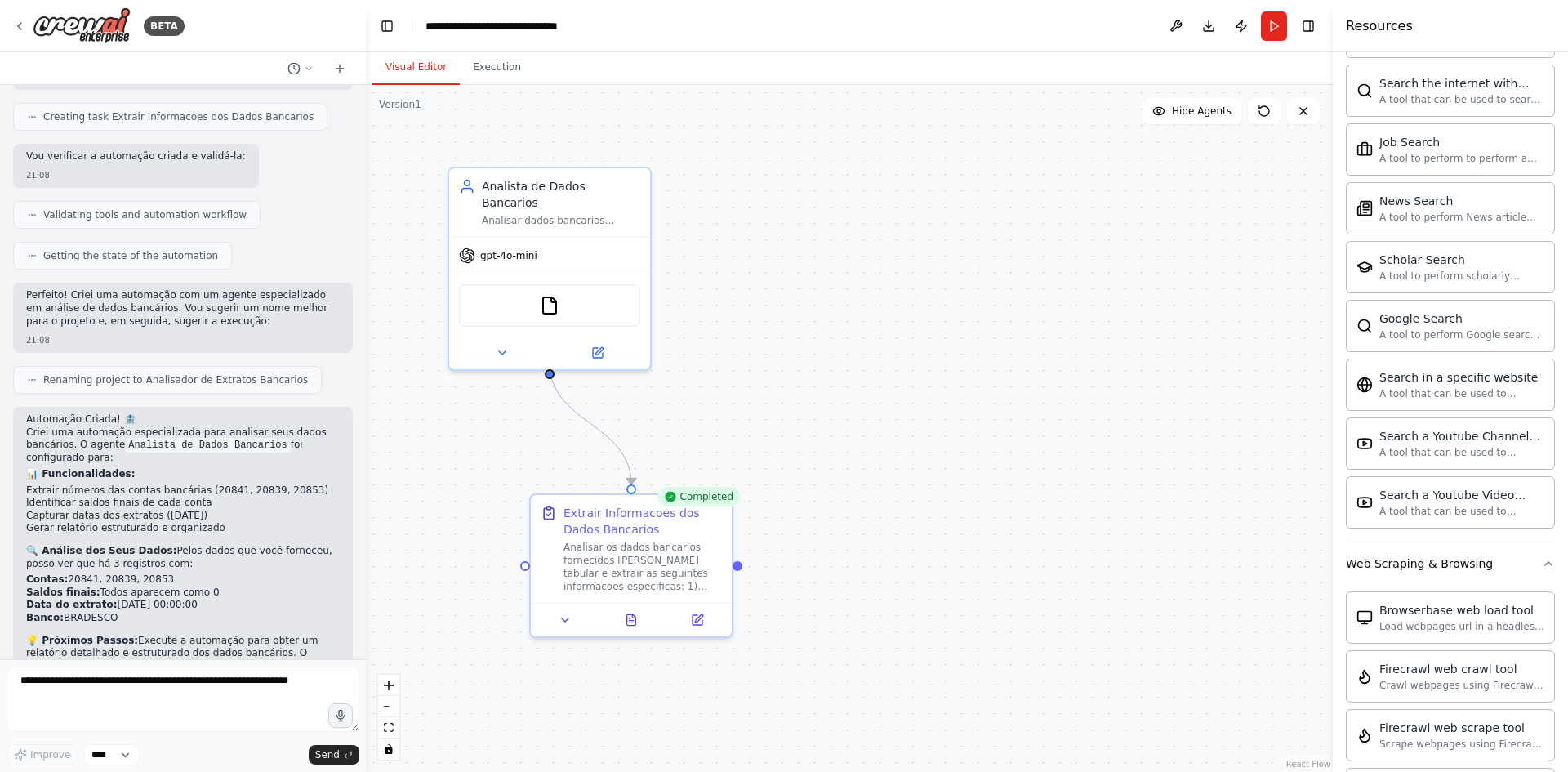
scroll to position [2383, 0]
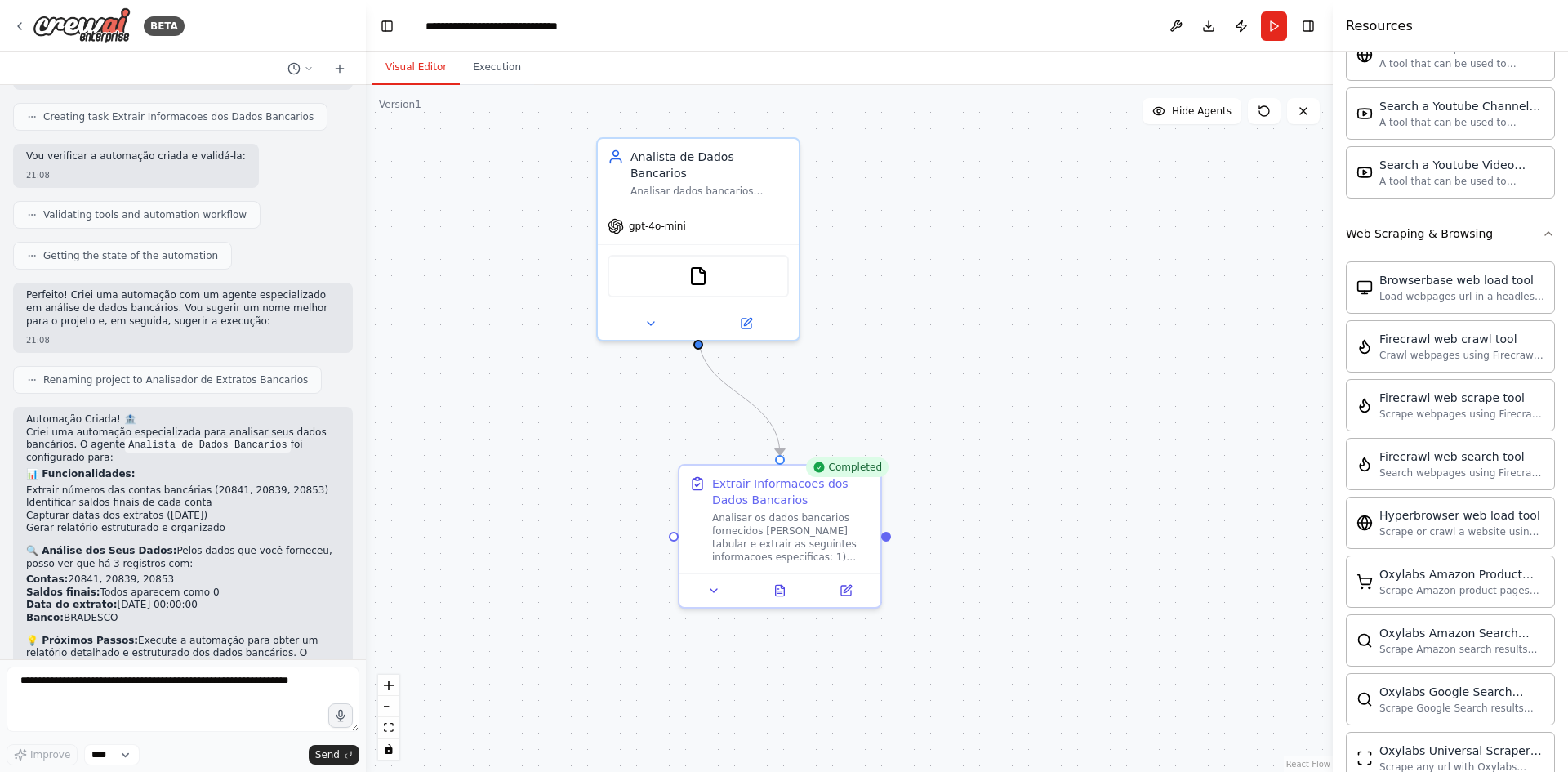
drag, startPoint x: 845, startPoint y: 326, endPoint x: 1008, endPoint y: 326, distance: 163.0
click at [1008, 326] on div ".deletable-edge-delete-btn { width: 20px; height: 20px; border: 0px solid #ffff…" at bounding box center [849, 429] width 967 height 687
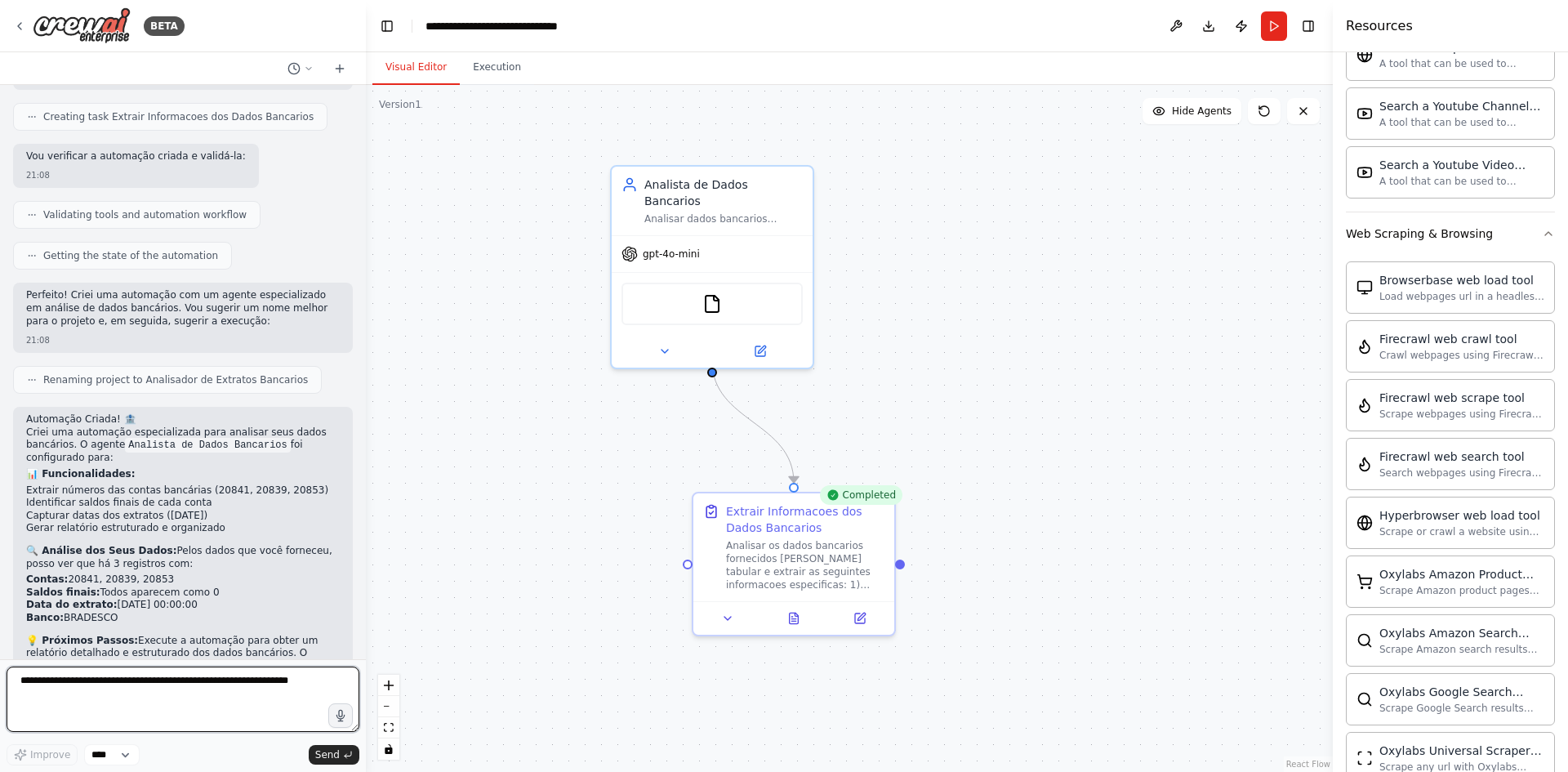
click at [302, 684] on textarea at bounding box center [183, 699] width 353 height 65
